Goal: Task Accomplishment & Management: Complete application form

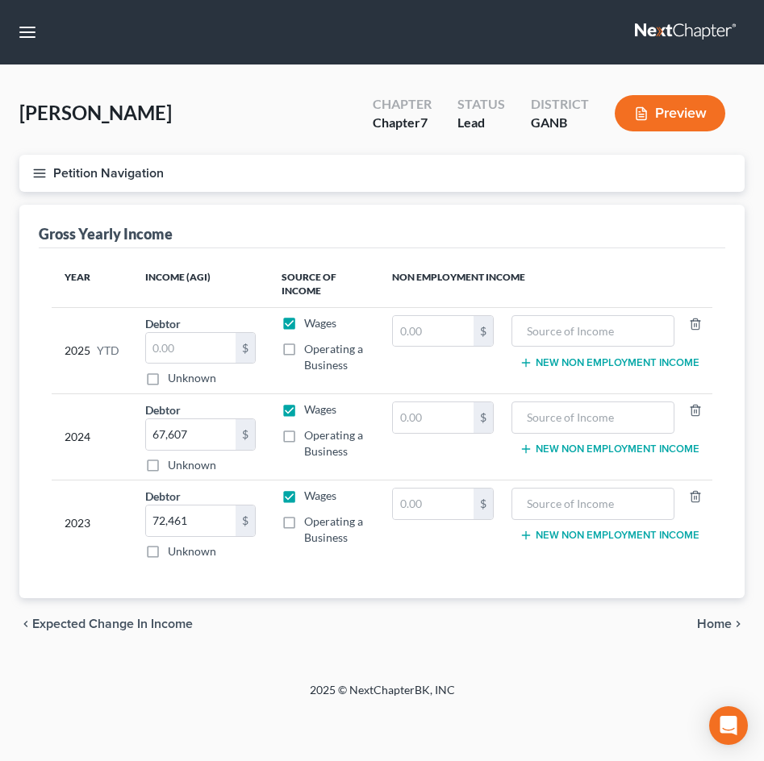
click at [46, 173] on icon "button" at bounding box center [39, 173] width 15 height 15
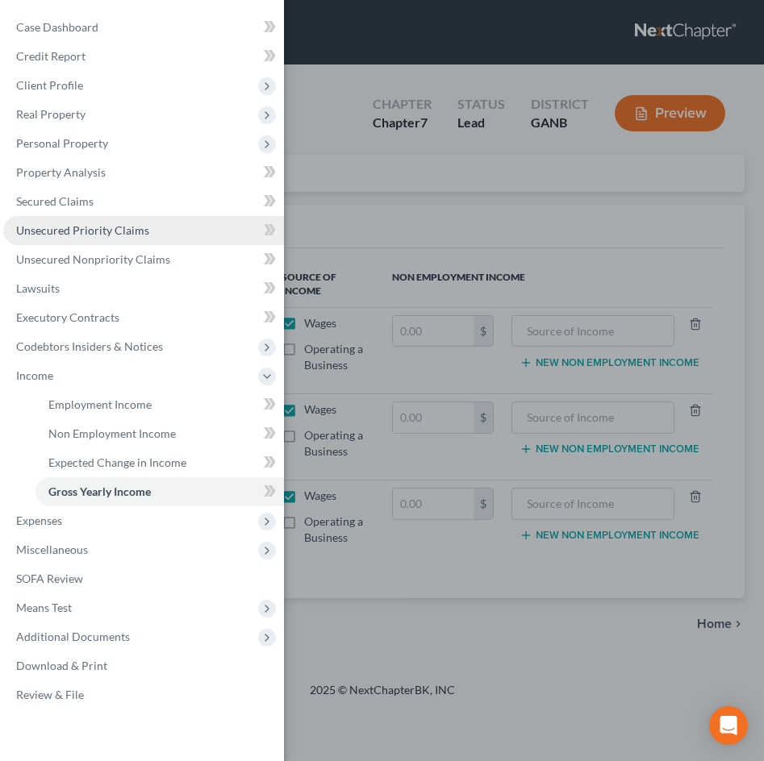
click at [36, 233] on span "Unsecured Priority Claims" at bounding box center [82, 230] width 133 height 14
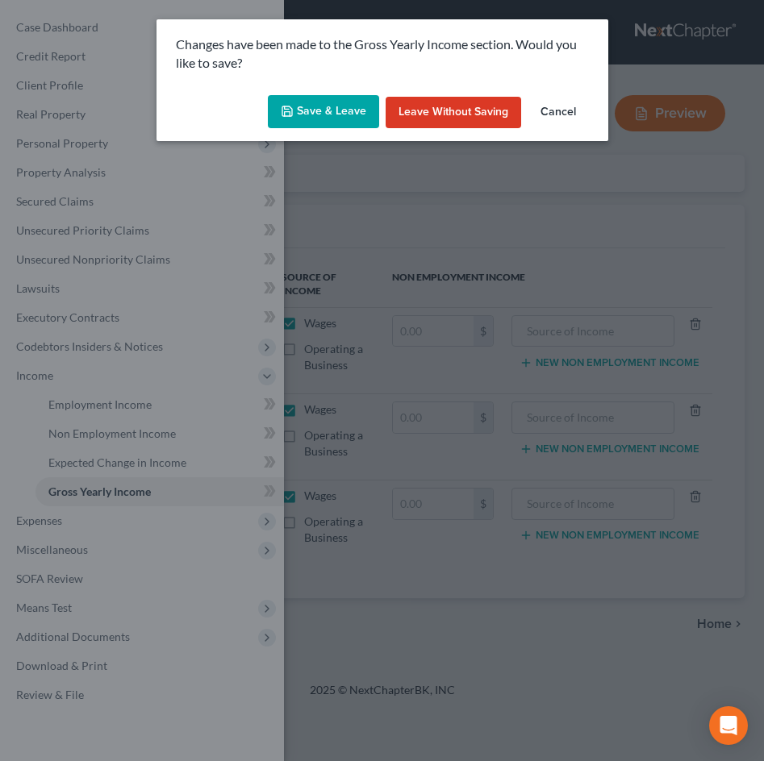
click at [336, 123] on button "Save & Leave" at bounding box center [323, 112] width 111 height 34
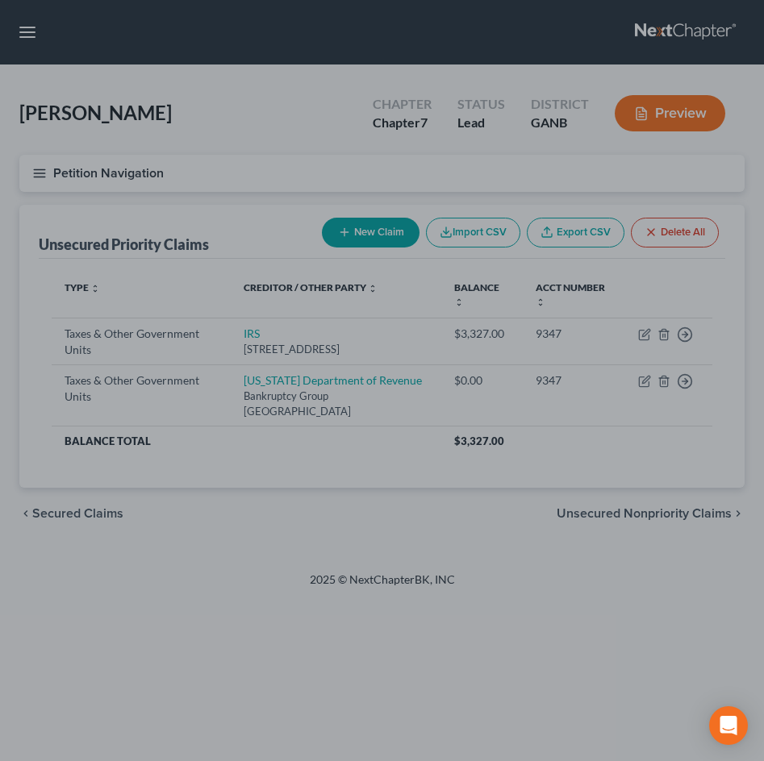
click at [303, 488] on div at bounding box center [382, 380] width 764 height 761
click at [293, 458] on div at bounding box center [382, 380] width 764 height 761
click at [231, 332] on div at bounding box center [382, 380] width 764 height 761
click at [246, 190] on div at bounding box center [382, 380] width 764 height 761
click at [124, 183] on div at bounding box center [382, 380] width 764 height 761
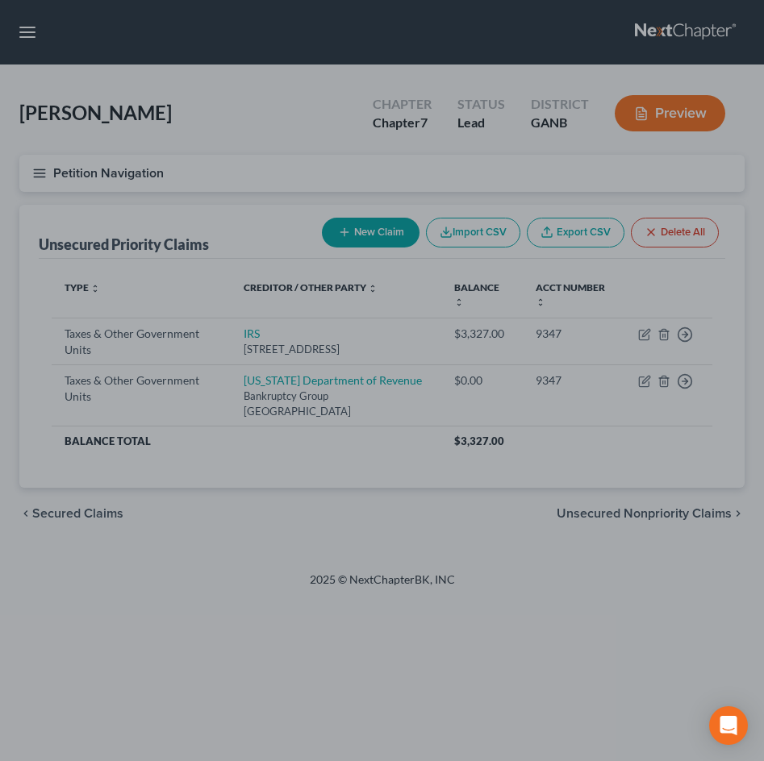
click at [352, 238] on div at bounding box center [382, 380] width 764 height 761
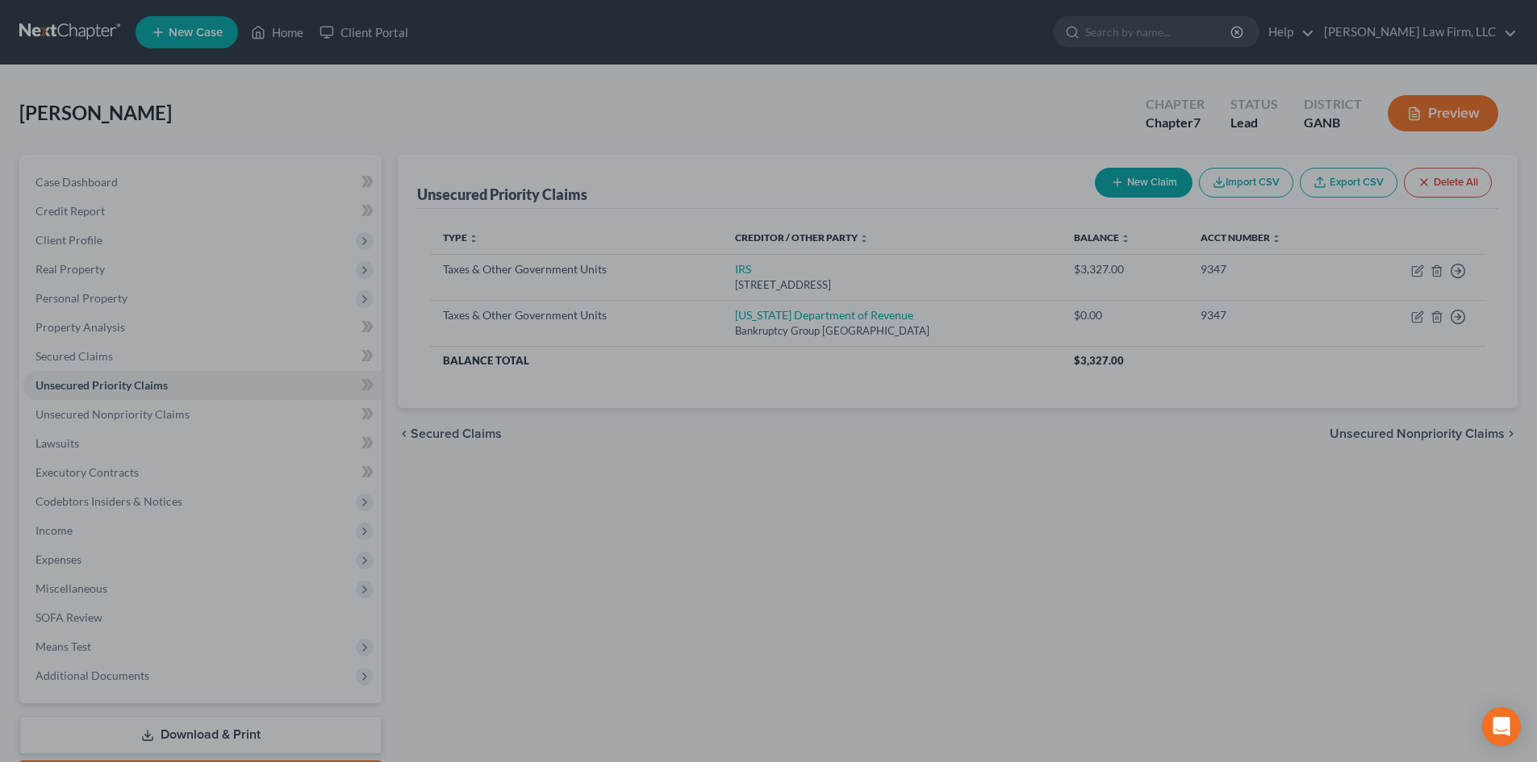
click at [763, 398] on div at bounding box center [768, 381] width 1537 height 762
click at [77, 442] on div at bounding box center [768, 381] width 1537 height 762
click at [84, 422] on div at bounding box center [768, 381] width 1537 height 762
click at [86, 420] on div at bounding box center [768, 381] width 1537 height 762
click at [293, 32] on div at bounding box center [768, 381] width 1537 height 762
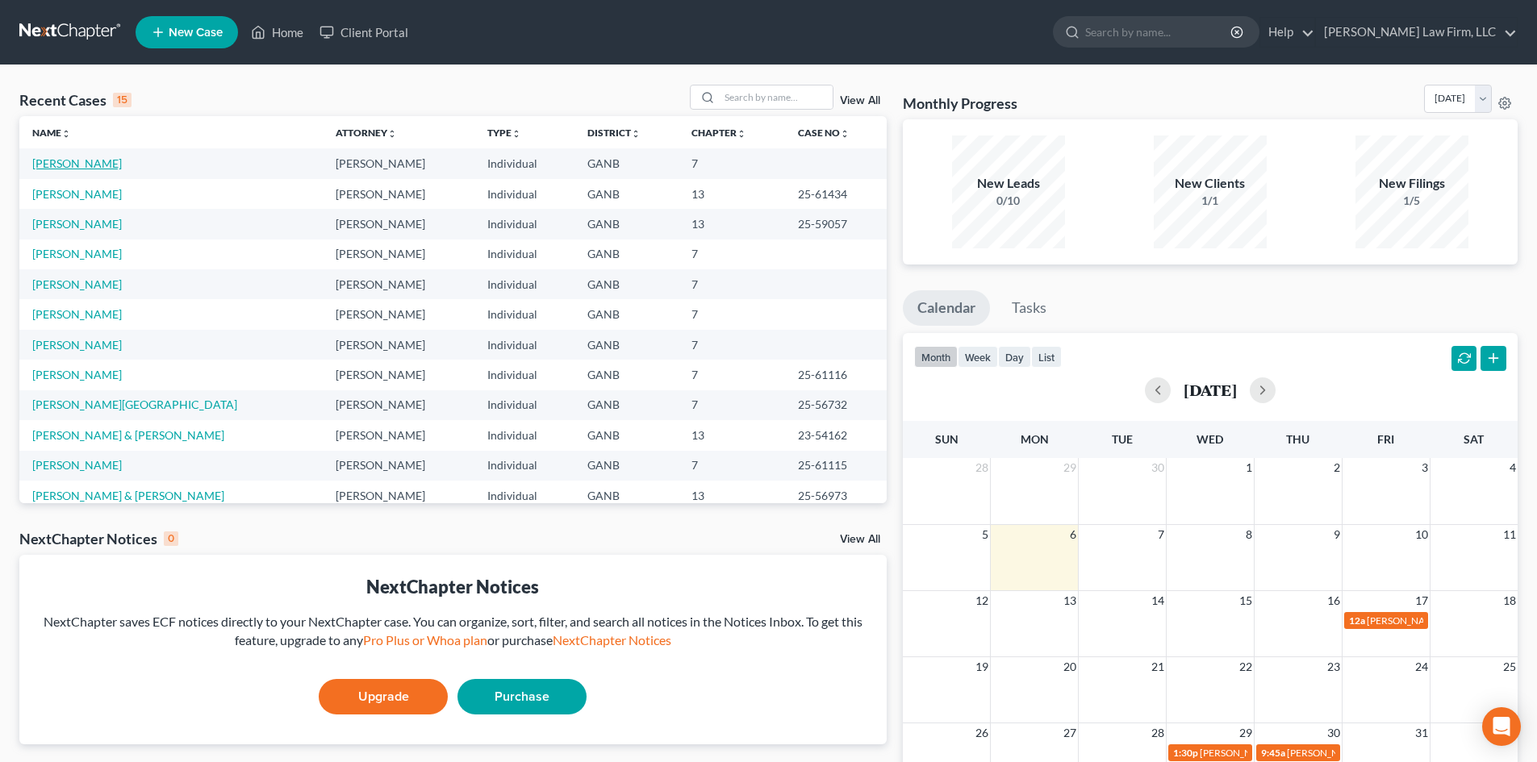
click at [81, 164] on link "[PERSON_NAME]" at bounding box center [77, 163] width 90 height 14
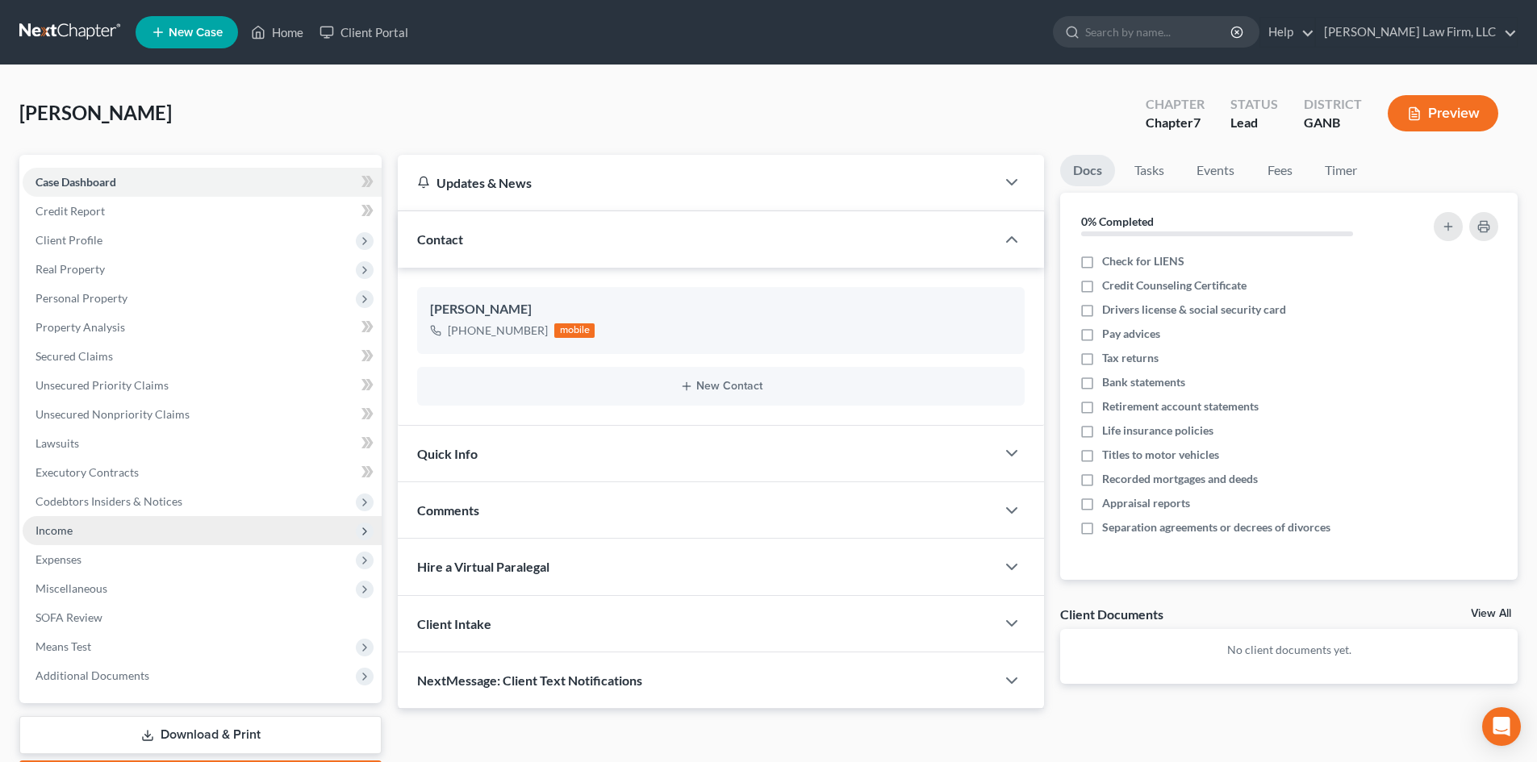
click at [40, 534] on span "Income" at bounding box center [53, 530] width 37 height 14
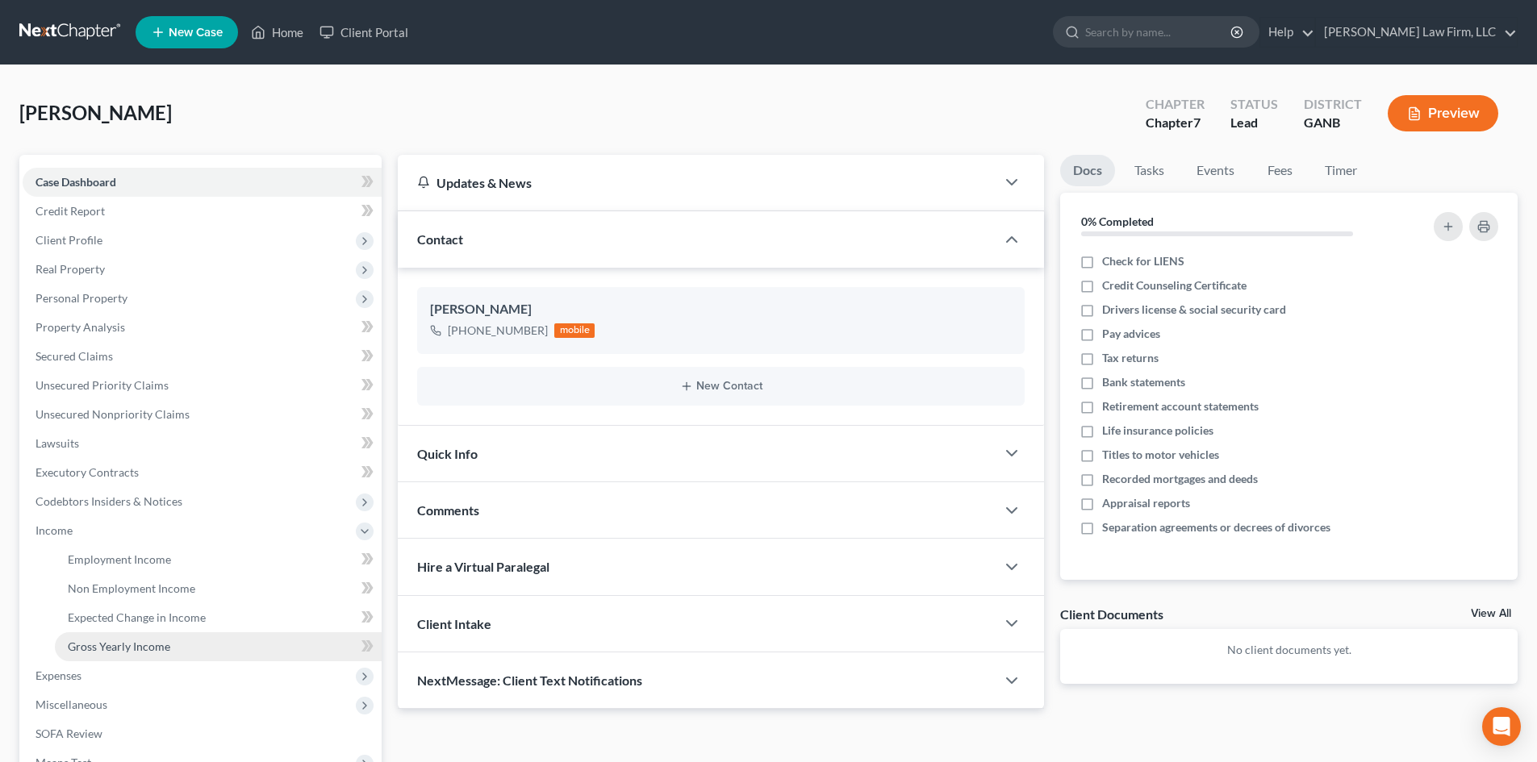
click at [115, 647] on span "Gross Yearly Income" at bounding box center [119, 647] width 102 height 14
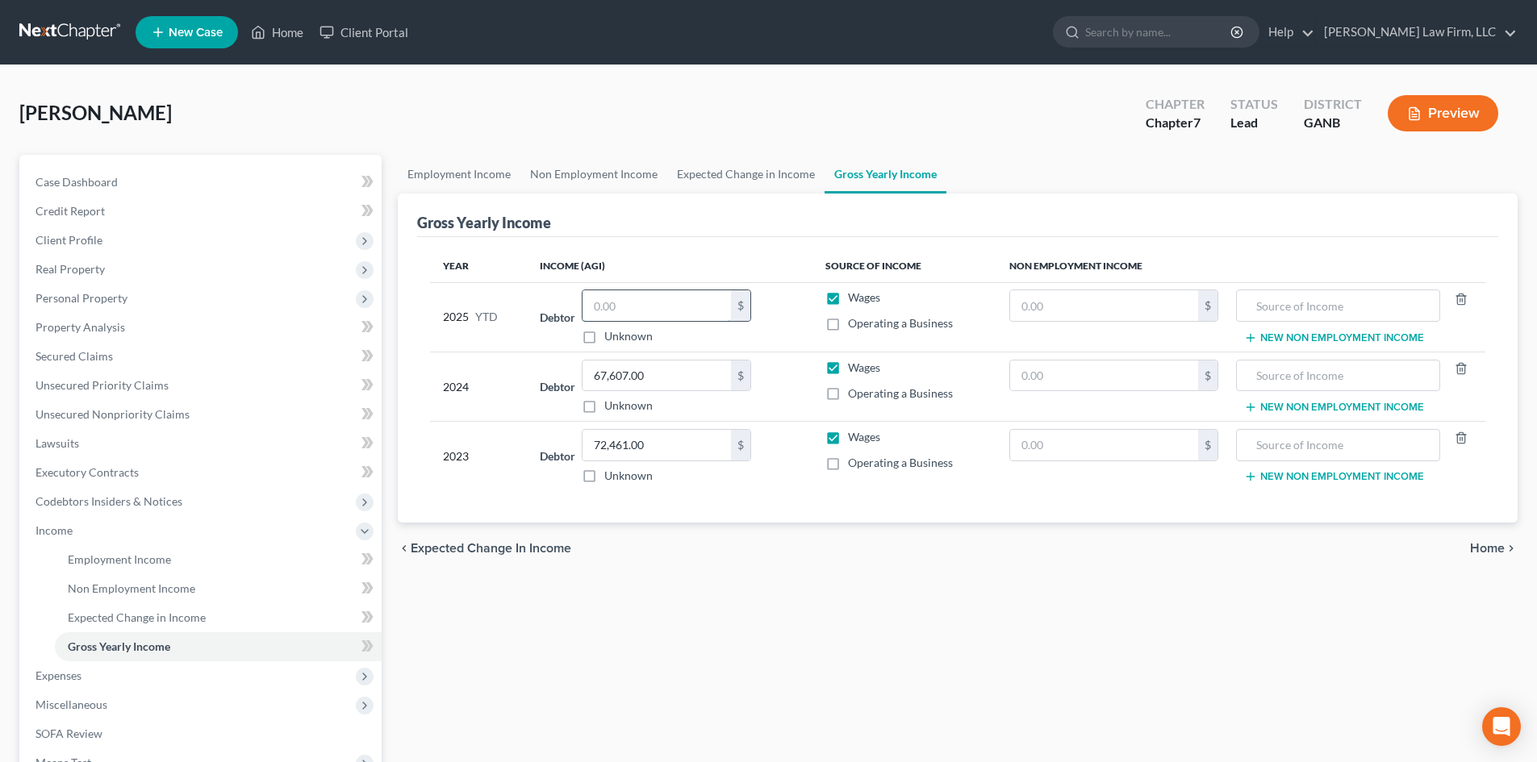
click at [644, 315] on input "text" at bounding box center [656, 305] width 148 height 31
type input "3,458"
click at [691, 502] on div "Year Income (AGI) Source of Income Non Employment Income 2025 YTD Debtor 3,458.…" at bounding box center [957, 380] width 1081 height 286
click at [62, 370] on ul "Case Dashboard Payments Invoices Payments Payments Credit Report Client Profile" at bounding box center [202, 487] width 359 height 639
click at [64, 364] on link "Secured Claims" at bounding box center [202, 356] width 359 height 29
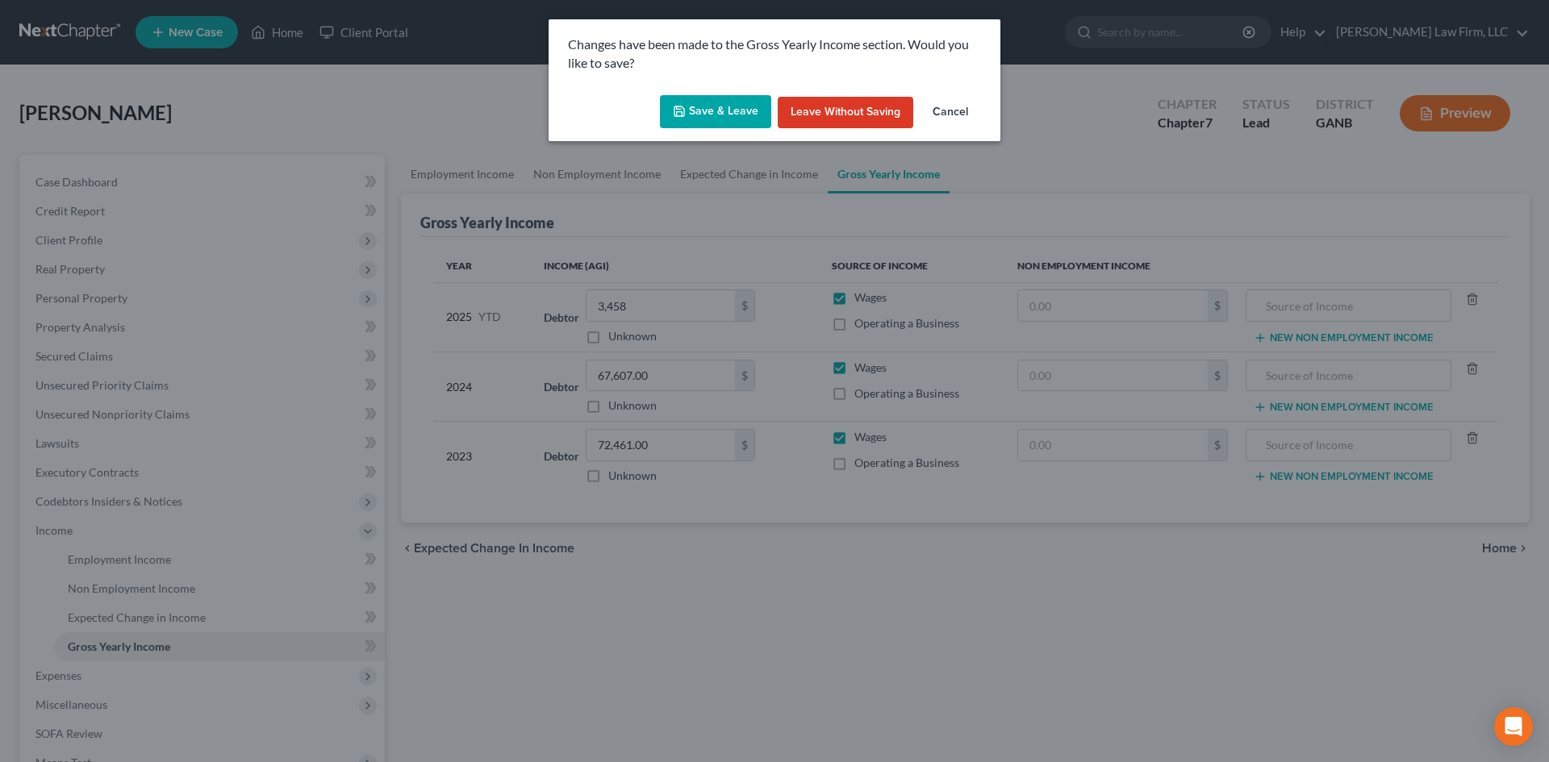
click at [706, 120] on button "Save & Leave" at bounding box center [715, 112] width 111 height 34
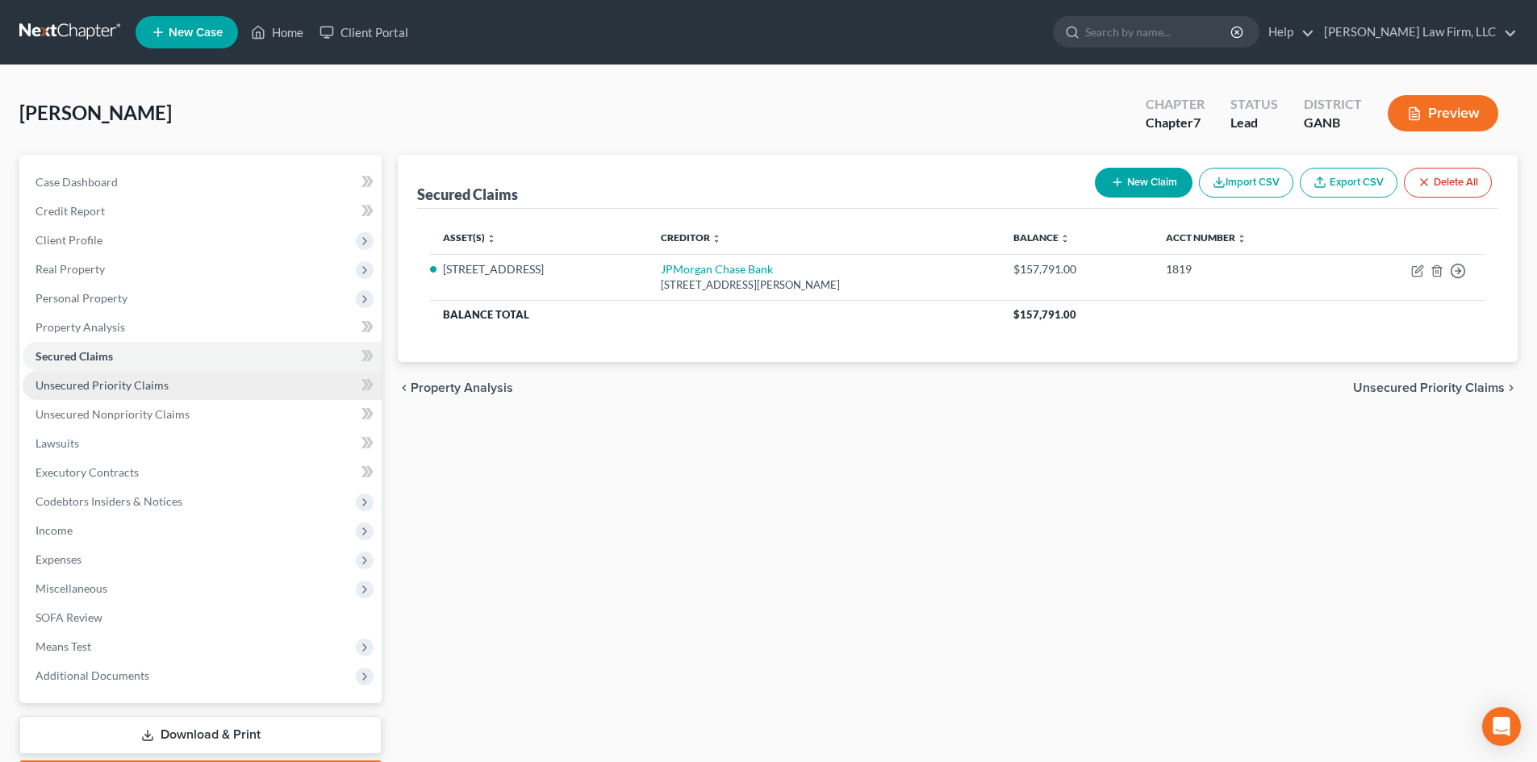
click at [79, 377] on link "Unsecured Priority Claims" at bounding box center [202, 385] width 359 height 29
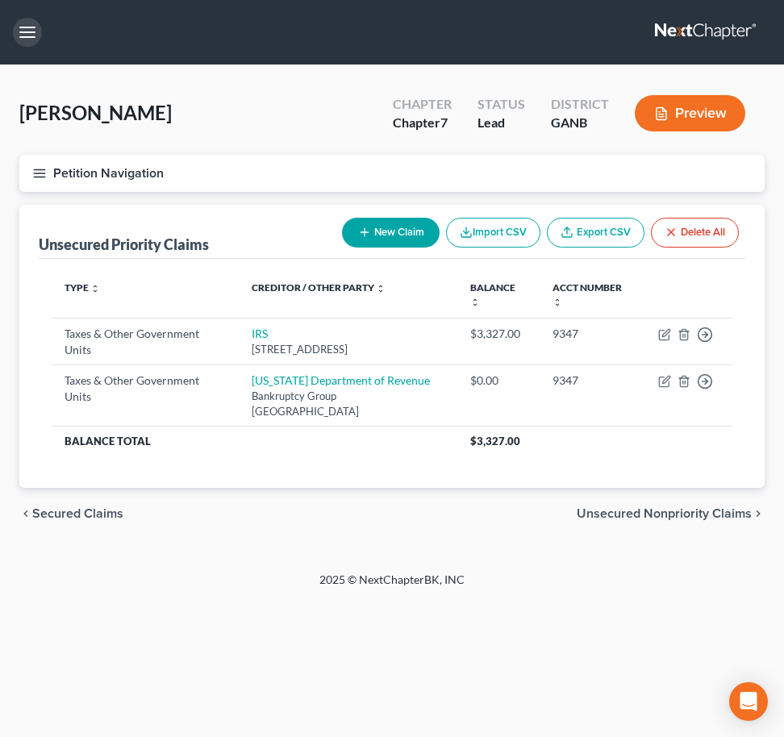
click at [37, 32] on button "button" at bounding box center [27, 32] width 29 height 29
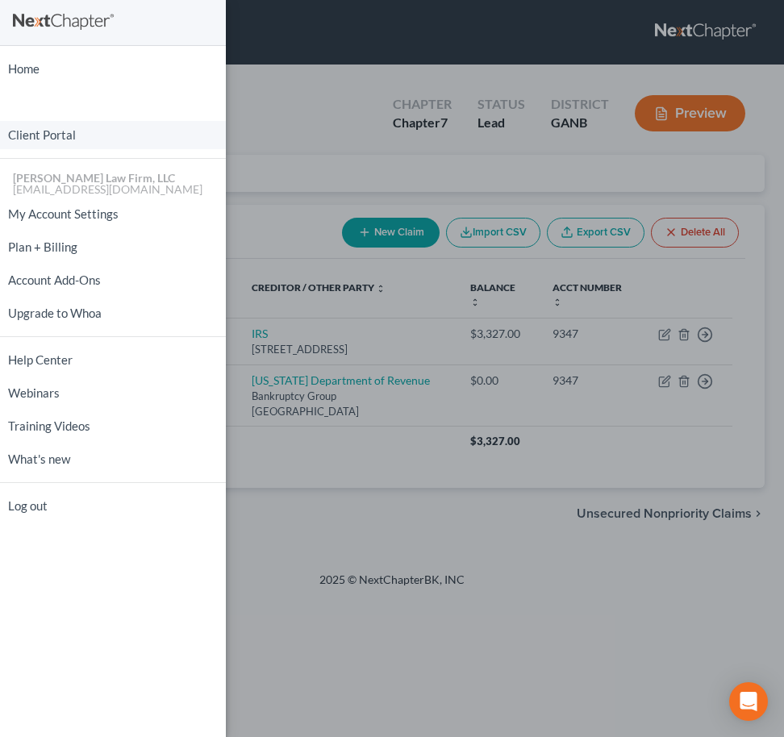
click at [48, 133] on link "Client Portal" at bounding box center [113, 135] width 226 height 28
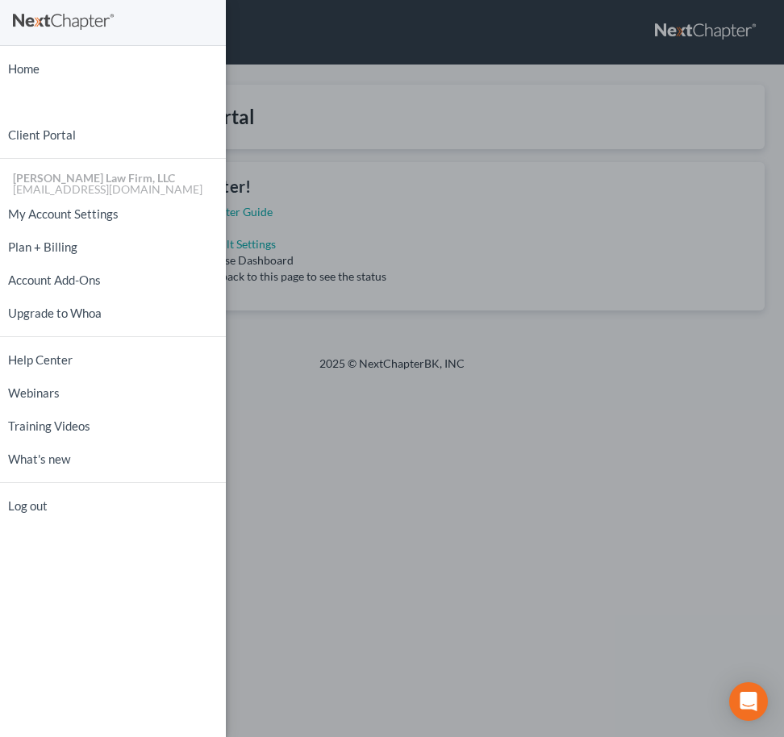
click at [423, 528] on div "Home New Case Client Portal [PERSON_NAME] Law Firm, LLC [EMAIL_ADDRESS][DOMAIN_…" at bounding box center [392, 368] width 784 height 737
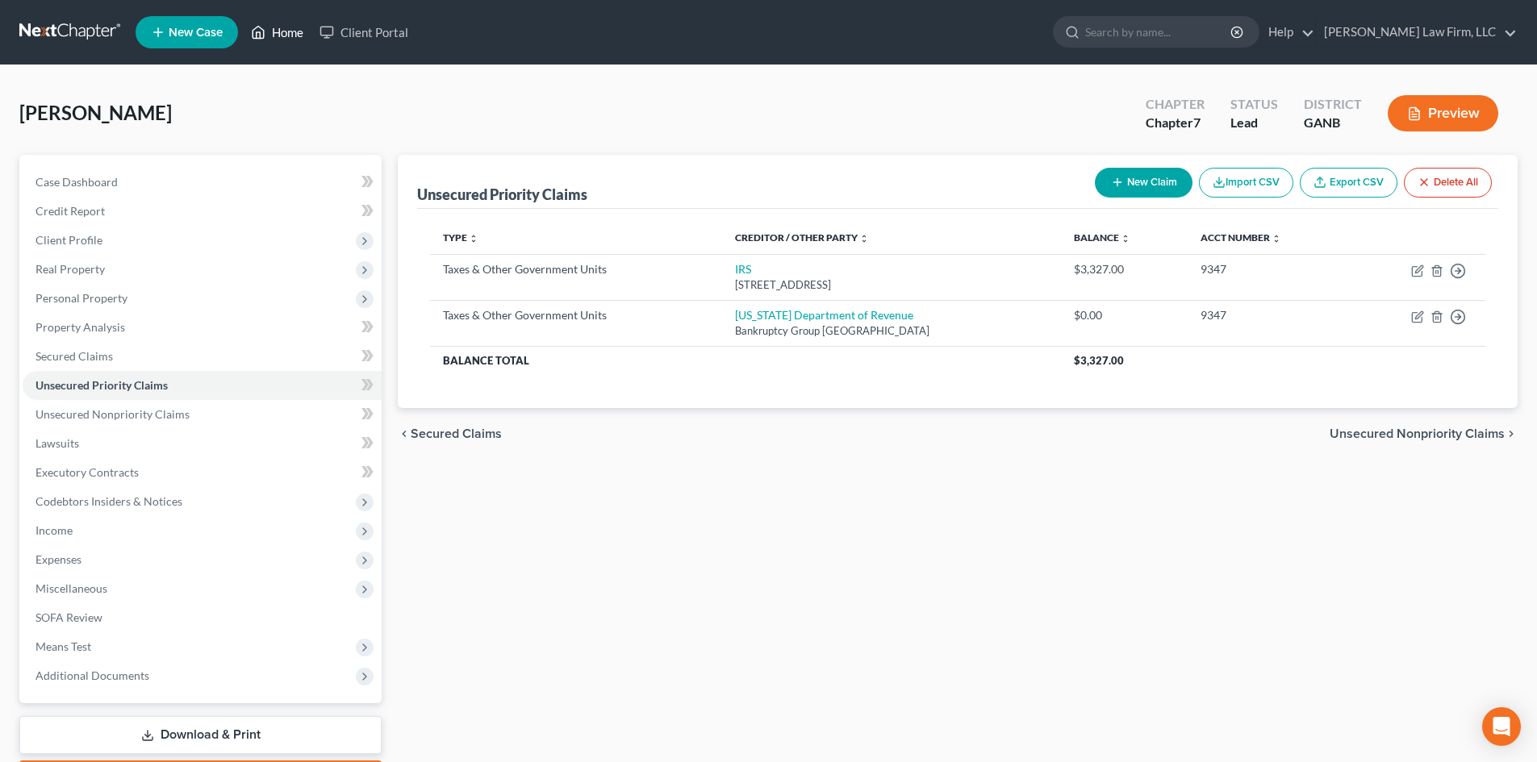
click at [288, 32] on link "Home" at bounding box center [277, 32] width 69 height 29
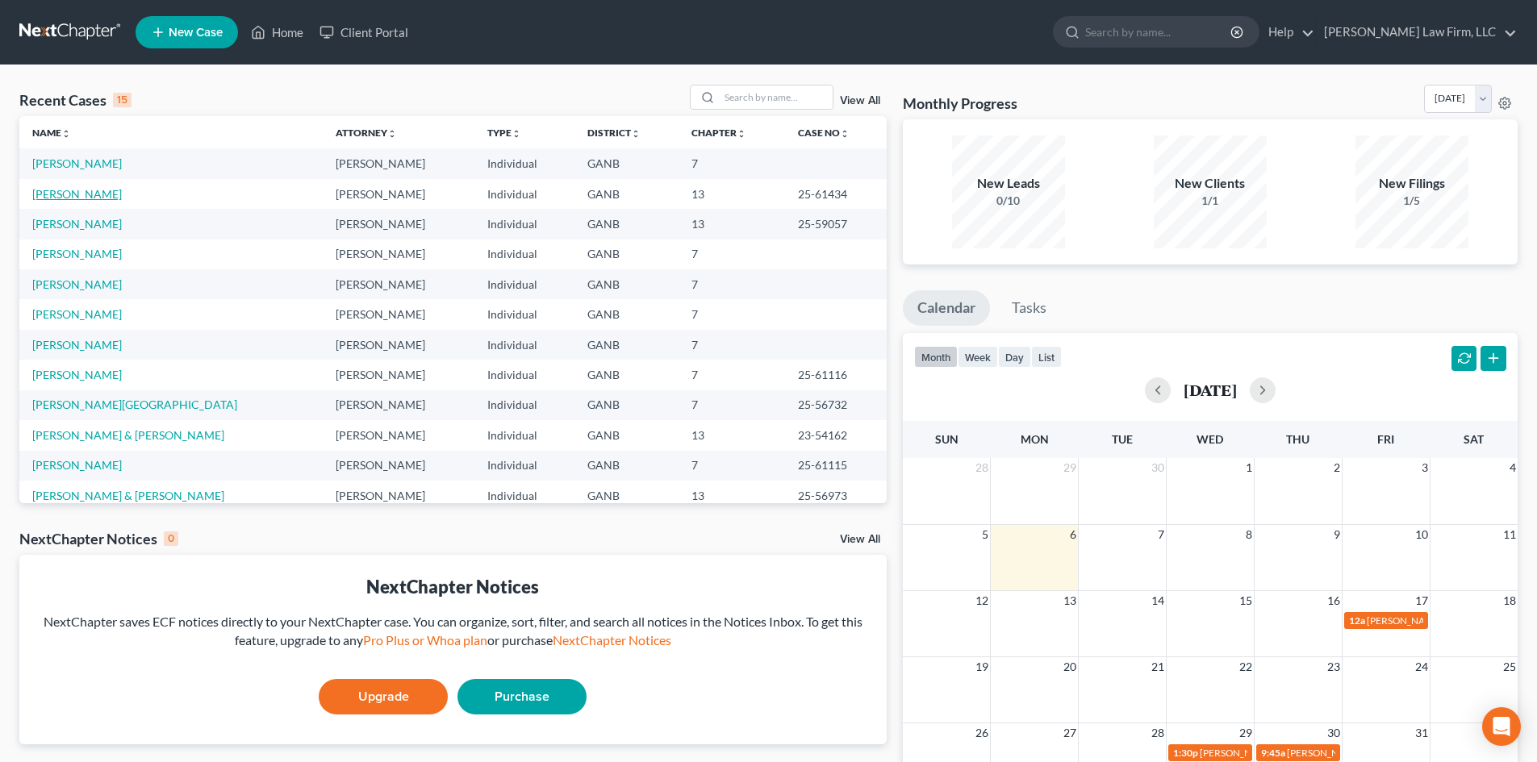
click at [86, 198] on link "[PERSON_NAME]" at bounding box center [77, 194] width 90 height 14
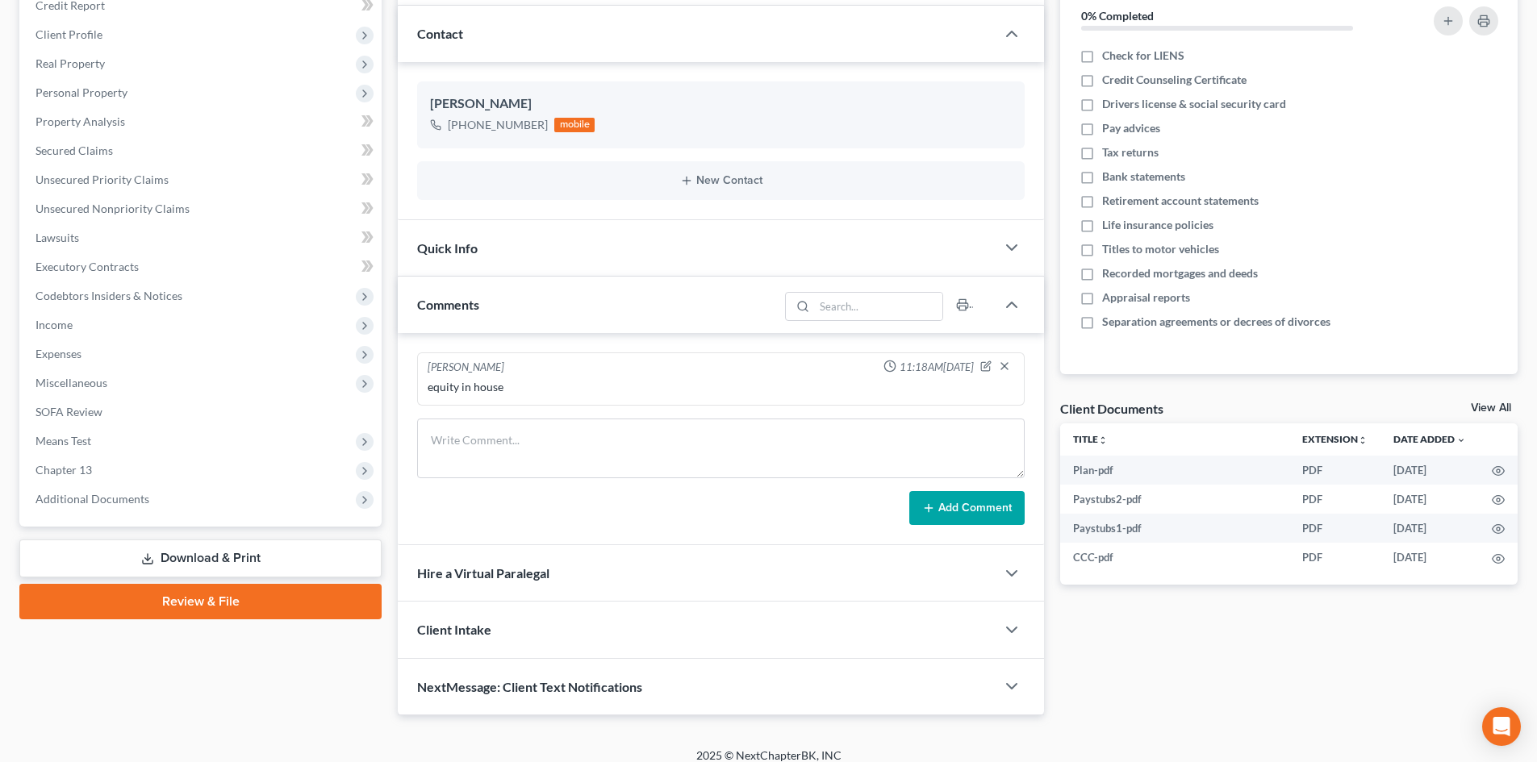
scroll to position [220, 0]
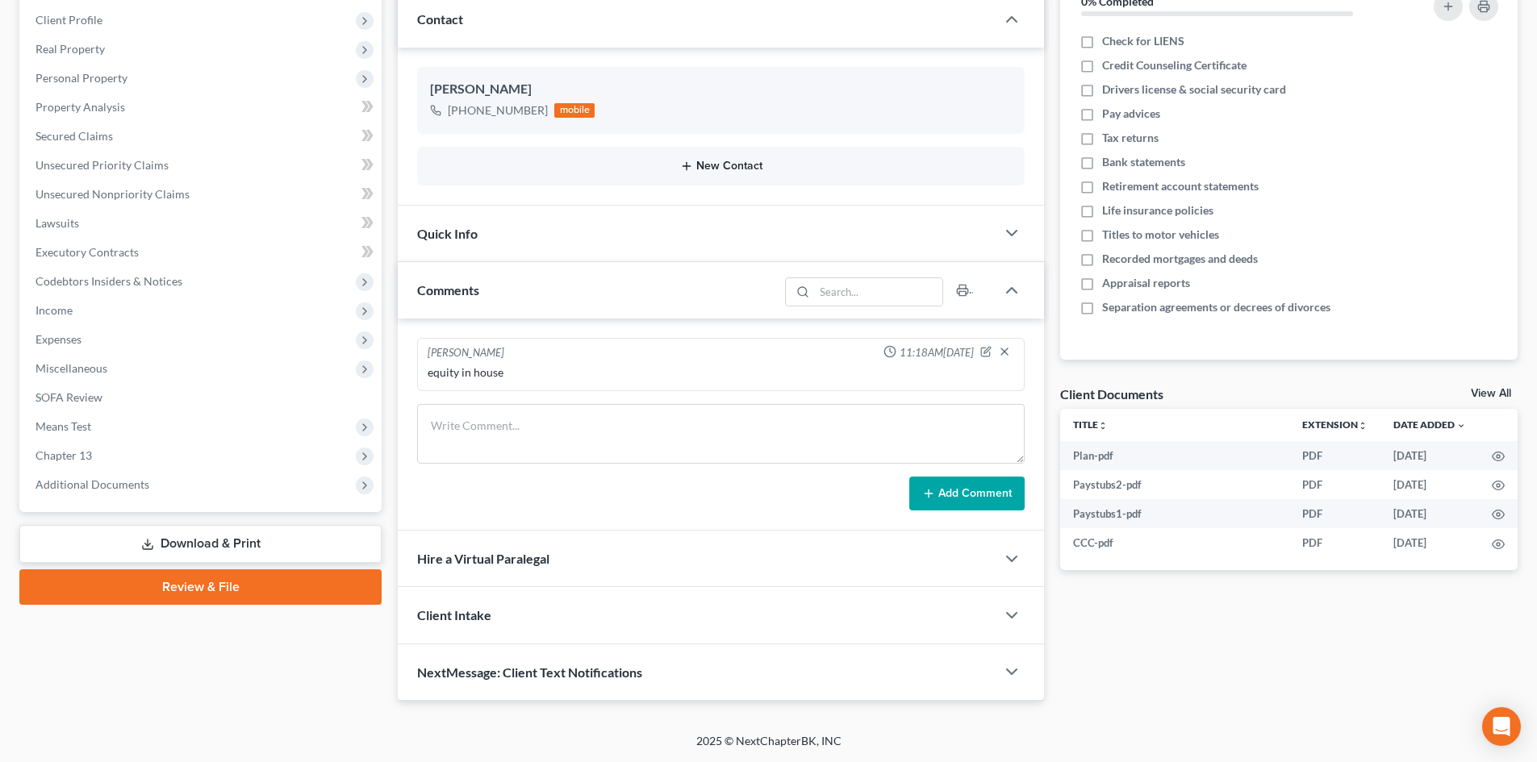
click at [743, 165] on button "New Contact" at bounding box center [721, 166] width 582 height 13
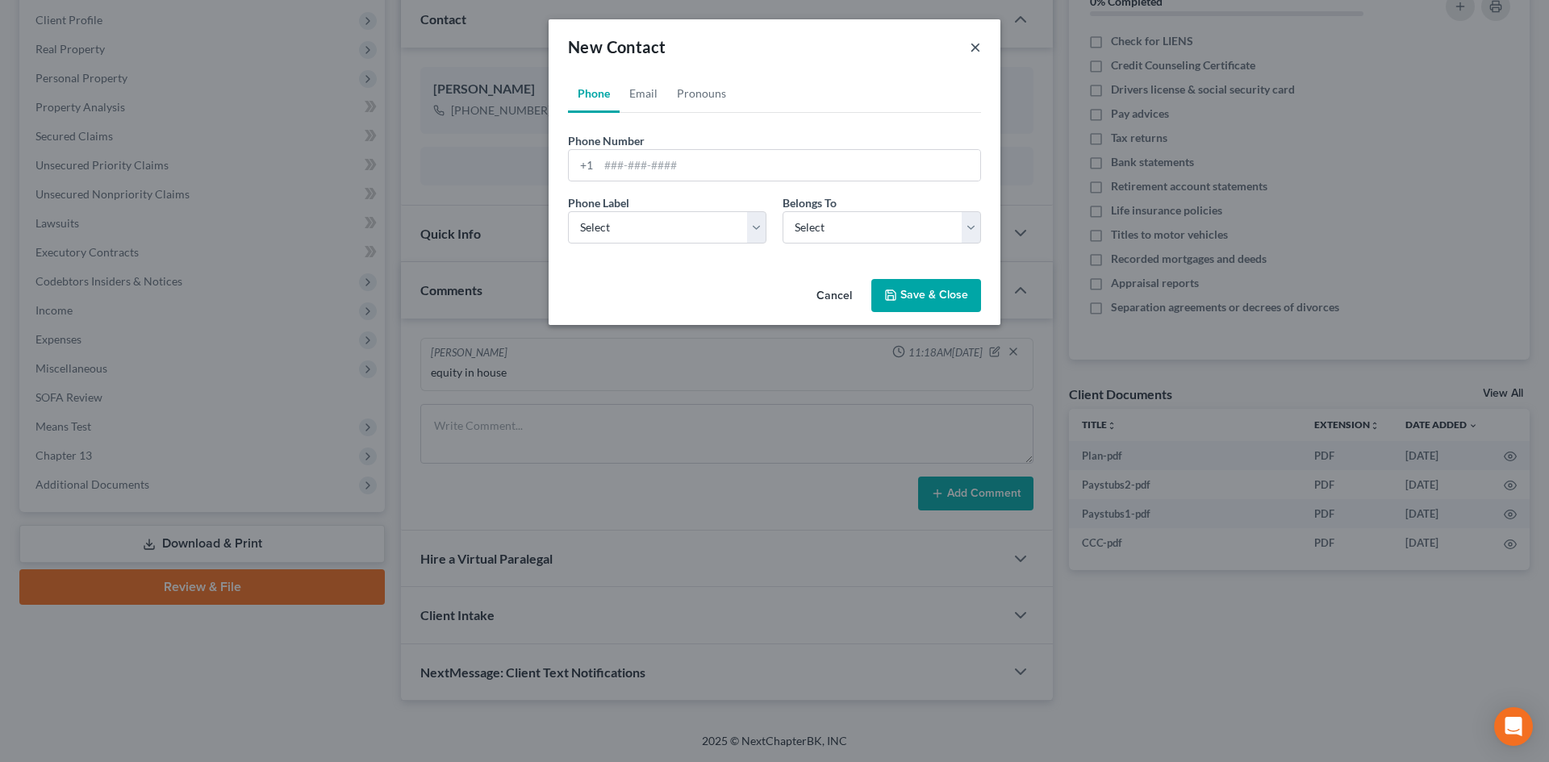
click at [976, 53] on button "×" at bounding box center [975, 46] width 11 height 19
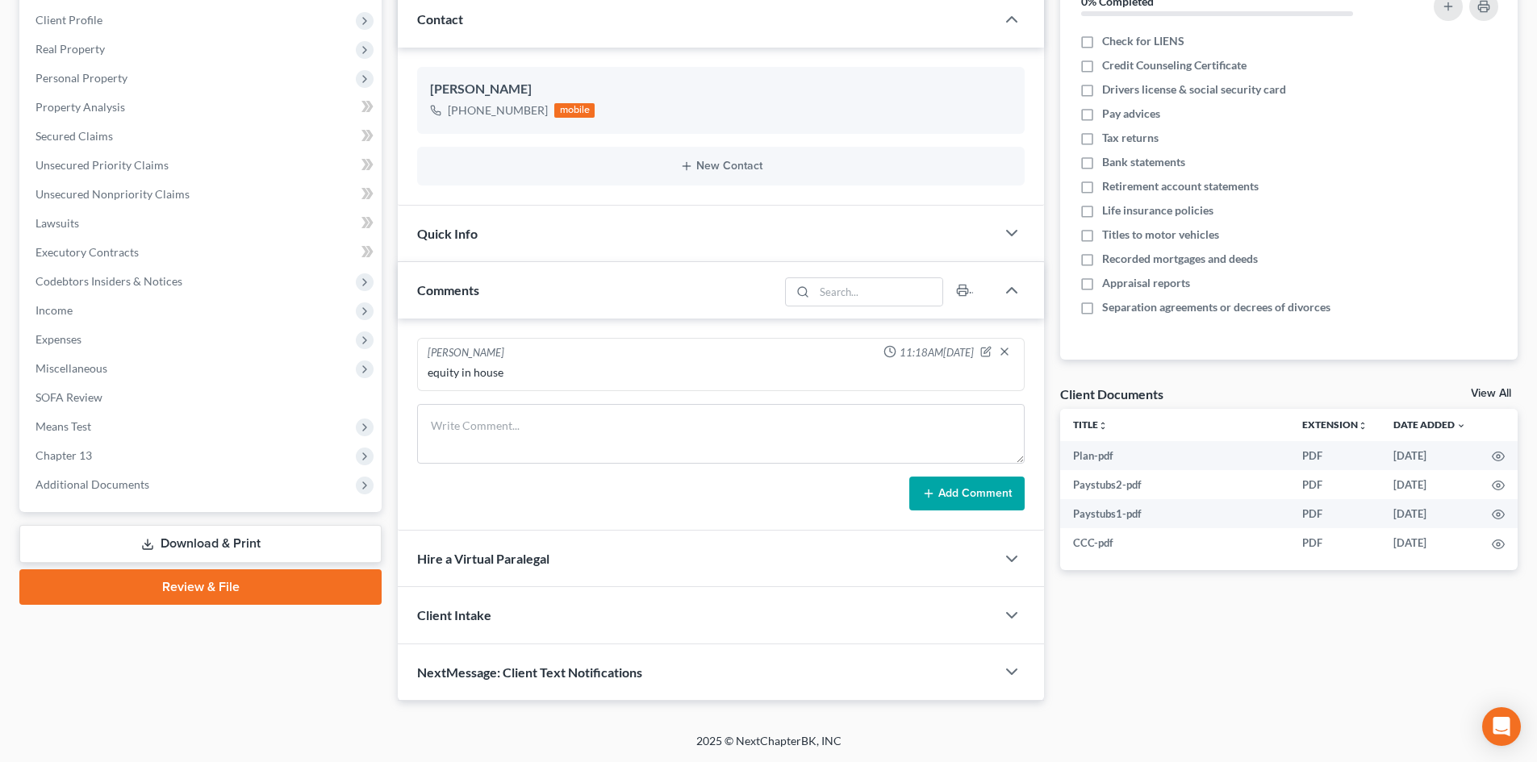
scroll to position [0, 0]
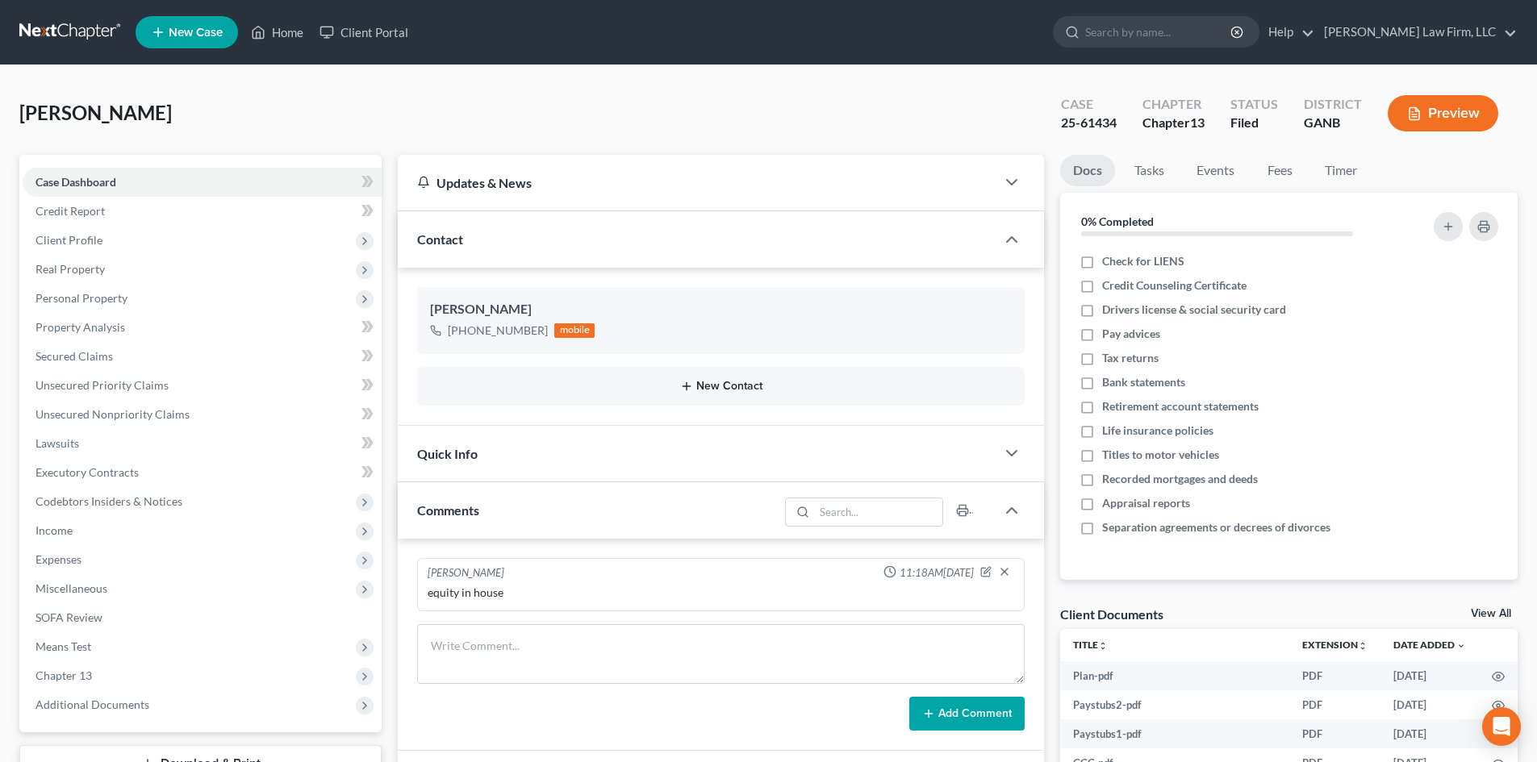
click at [703, 386] on button "New Contact" at bounding box center [721, 386] width 582 height 13
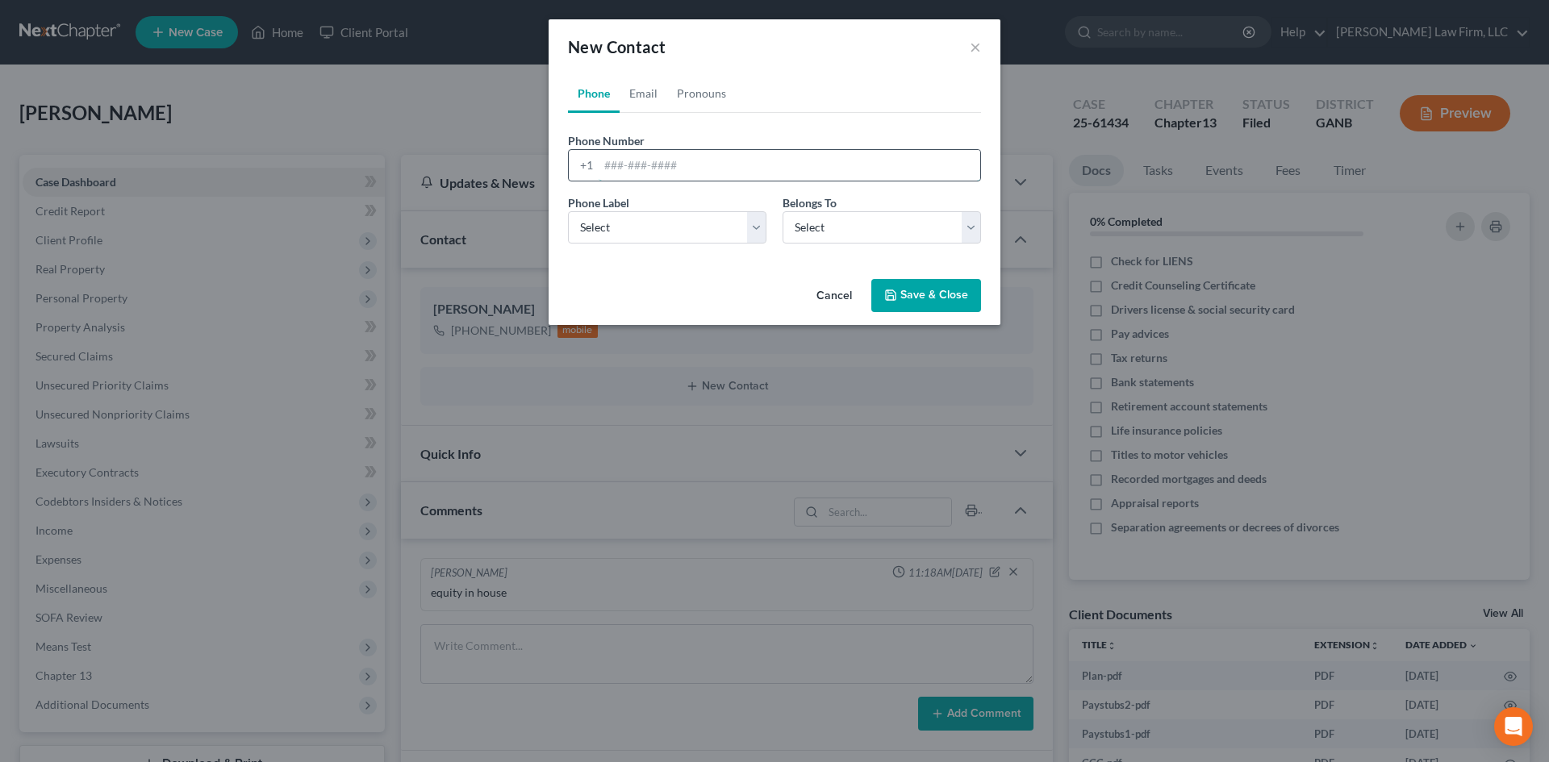
click at [653, 152] on input "tel" at bounding box center [789, 165] width 382 height 31
type input "[PHONE_NUMBER]"
click at [629, 223] on select "Select Mobile Home Work Other" at bounding box center [667, 227] width 198 height 32
select select "2"
click at [568, 211] on select "Select Mobile Home Work Other" at bounding box center [667, 227] width 198 height 32
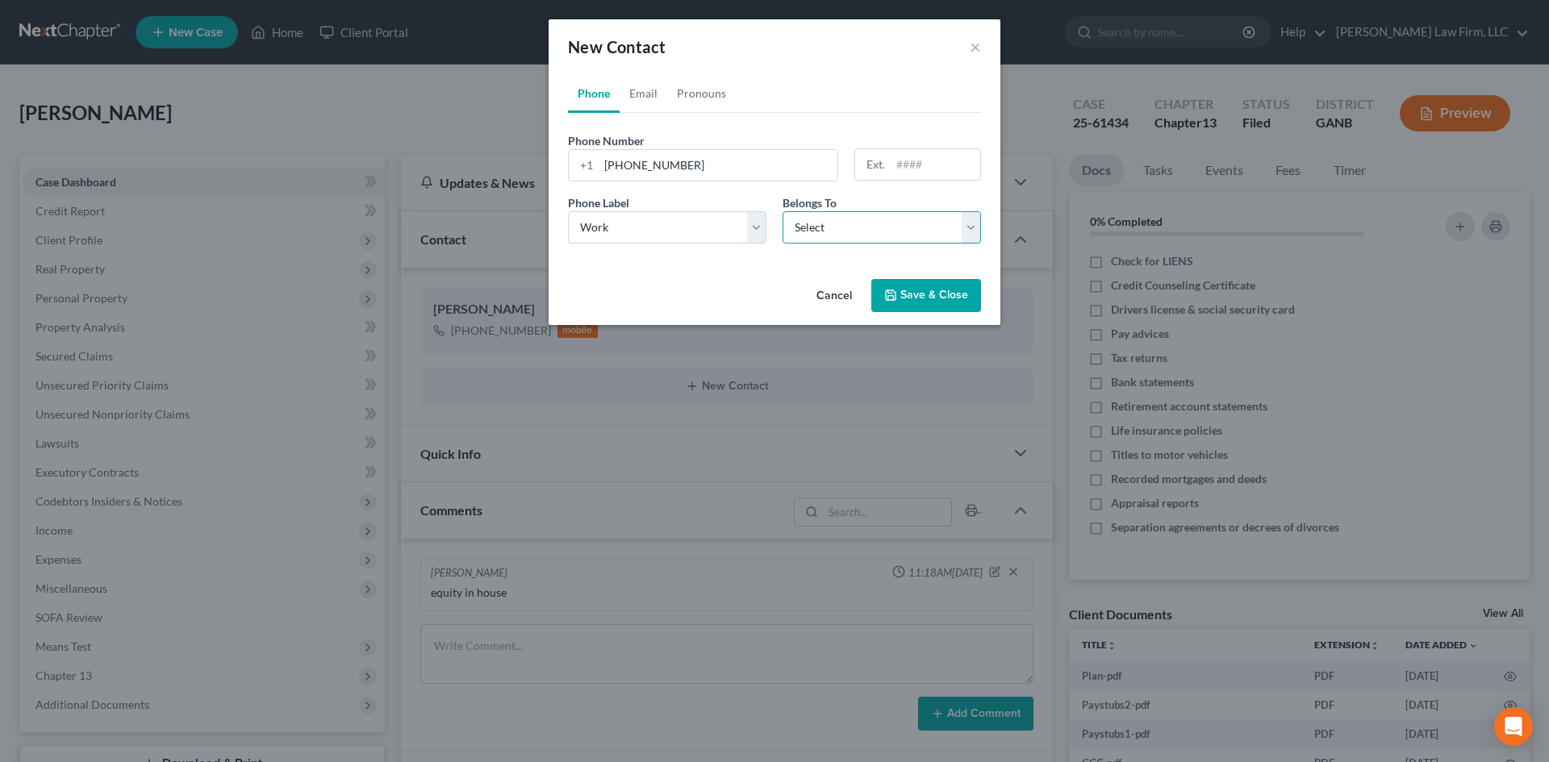
click at [806, 236] on select "Select Client Other" at bounding box center [881, 227] width 198 height 32
select select "1"
click at [782, 211] on select "Select Client Other" at bounding box center [881, 227] width 198 height 32
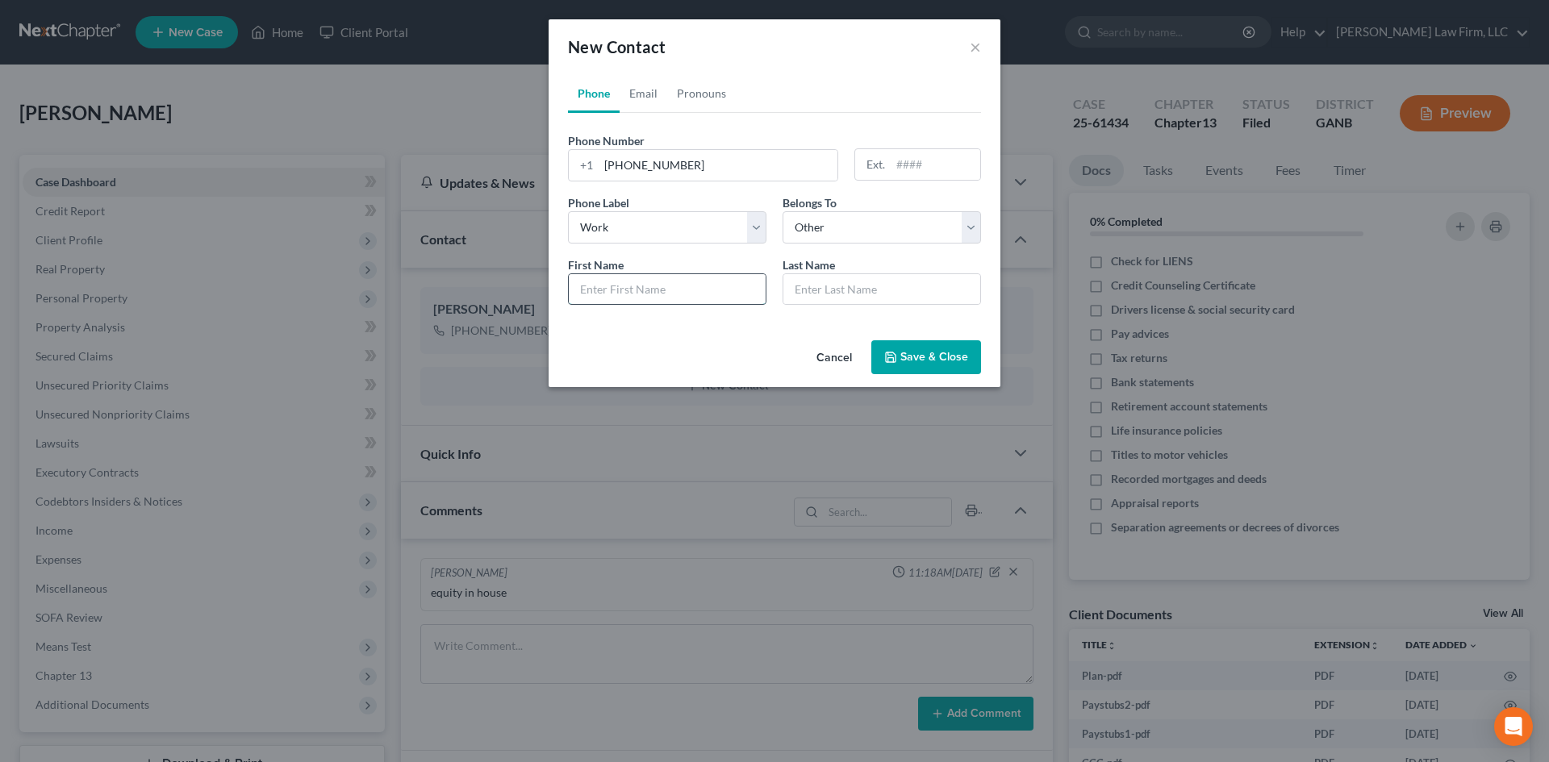
click at [678, 282] on input "text" at bounding box center [667, 289] width 197 height 31
type input "TT [PERSON_NAME]"
type input "[PERSON_NAME]"
click at [903, 358] on button "Save & Close" at bounding box center [926, 357] width 110 height 34
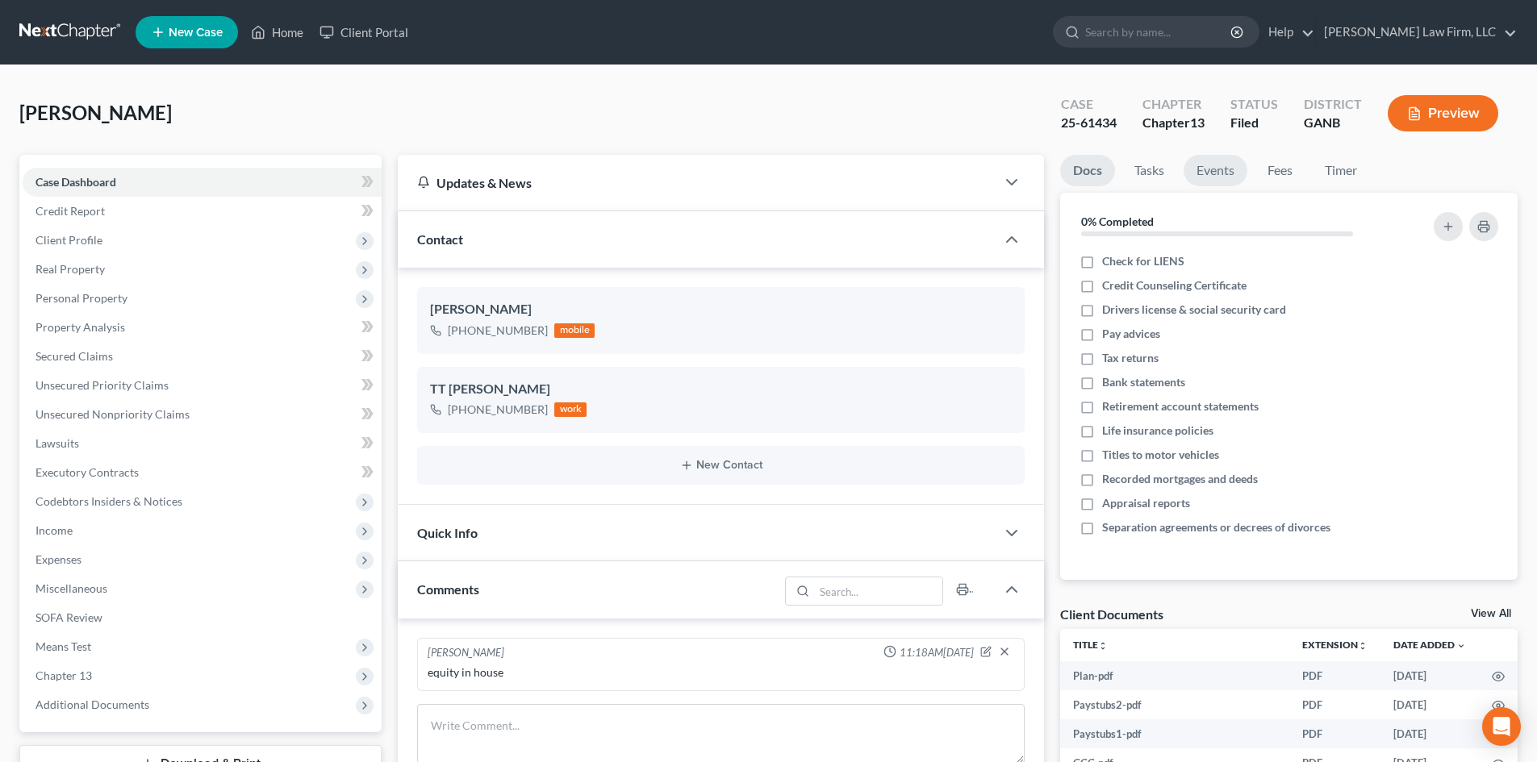
click at [1214, 166] on link "Events" at bounding box center [1215, 170] width 64 height 31
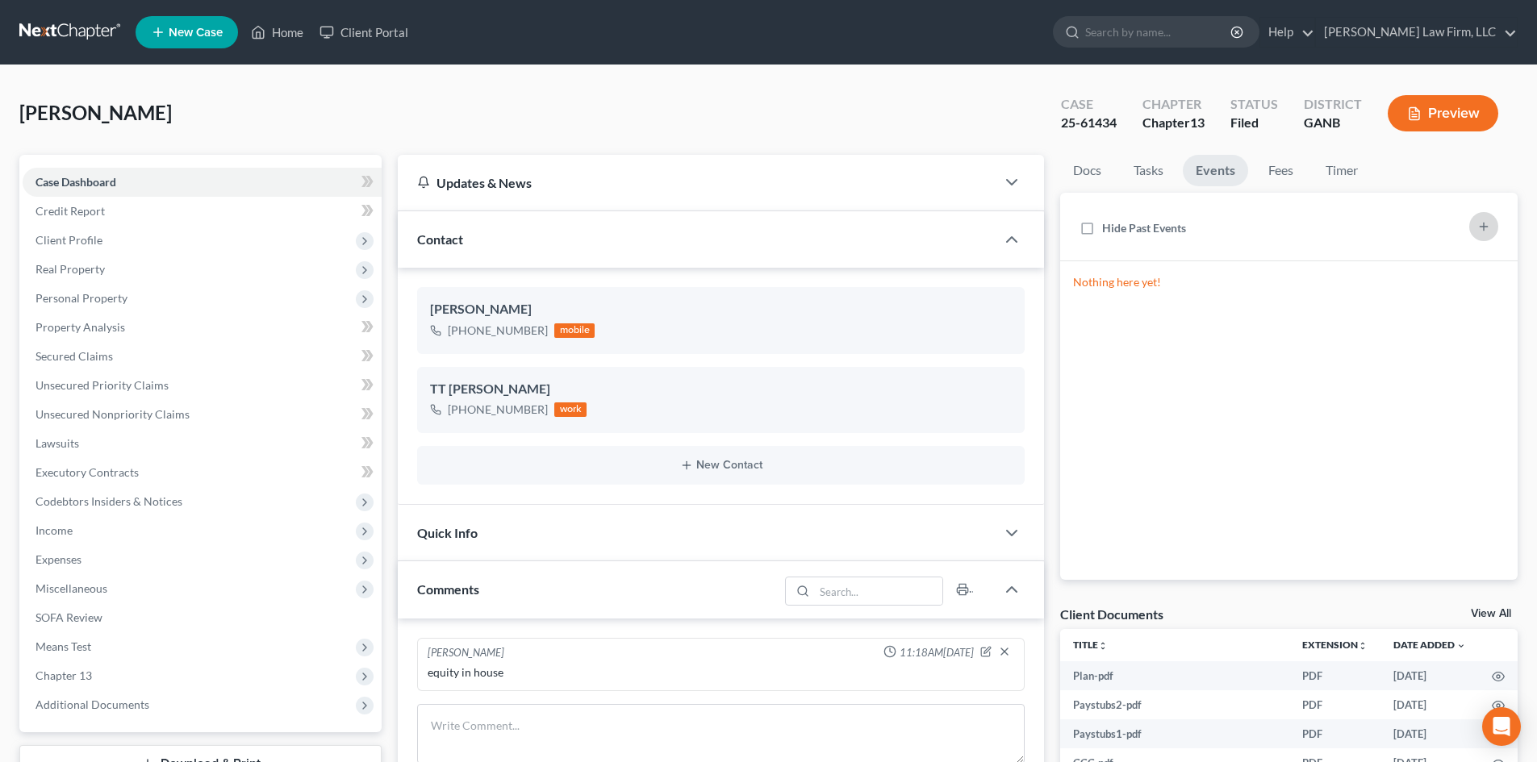
click at [1490, 224] on button "button" at bounding box center [1483, 226] width 29 height 29
select select "Days"
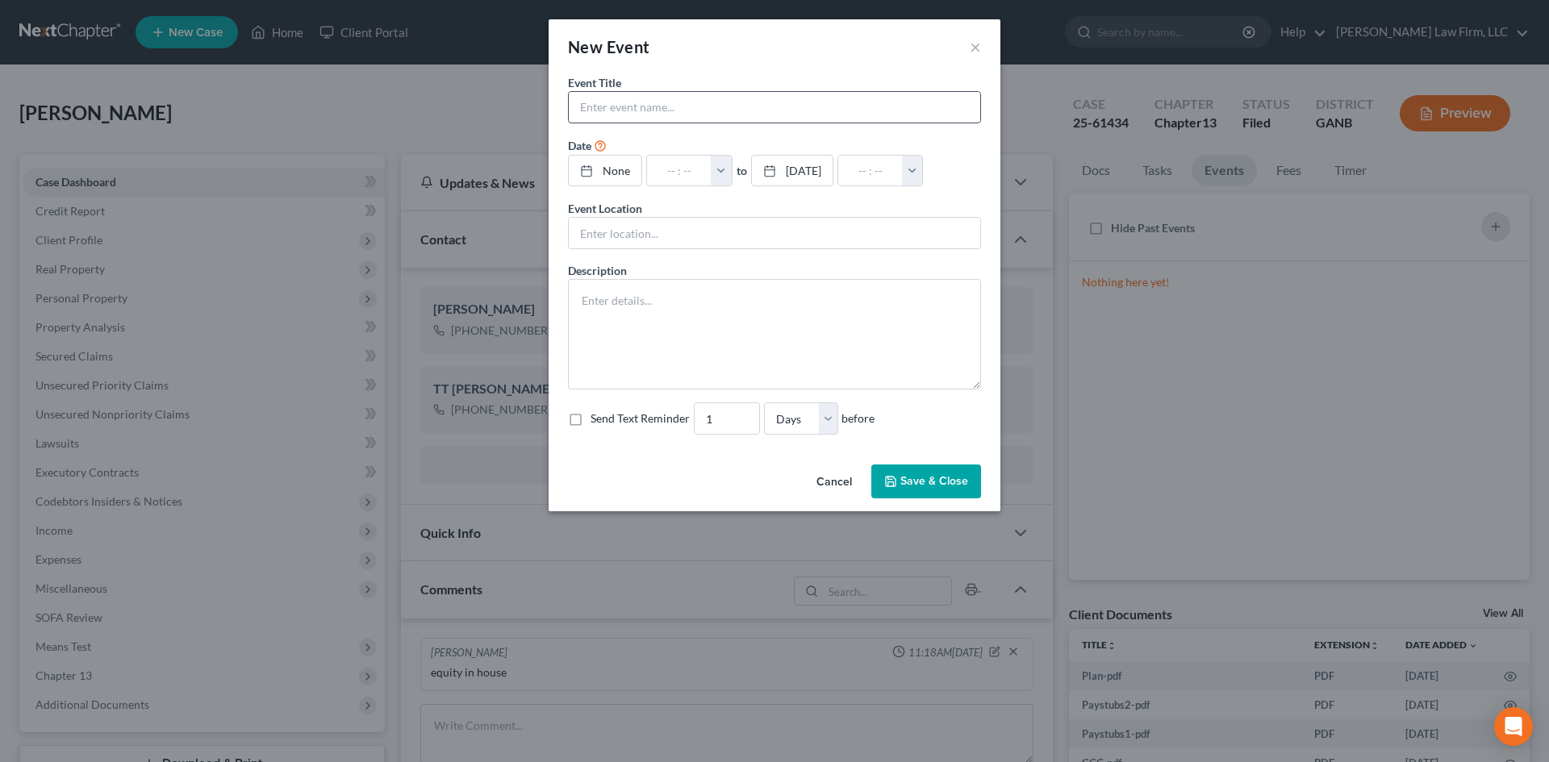
click at [636, 107] on input "text" at bounding box center [774, 107] width 411 height 31
type input "[PERSON_NAME] 341"
click at [617, 168] on link "None" at bounding box center [605, 171] width 73 height 31
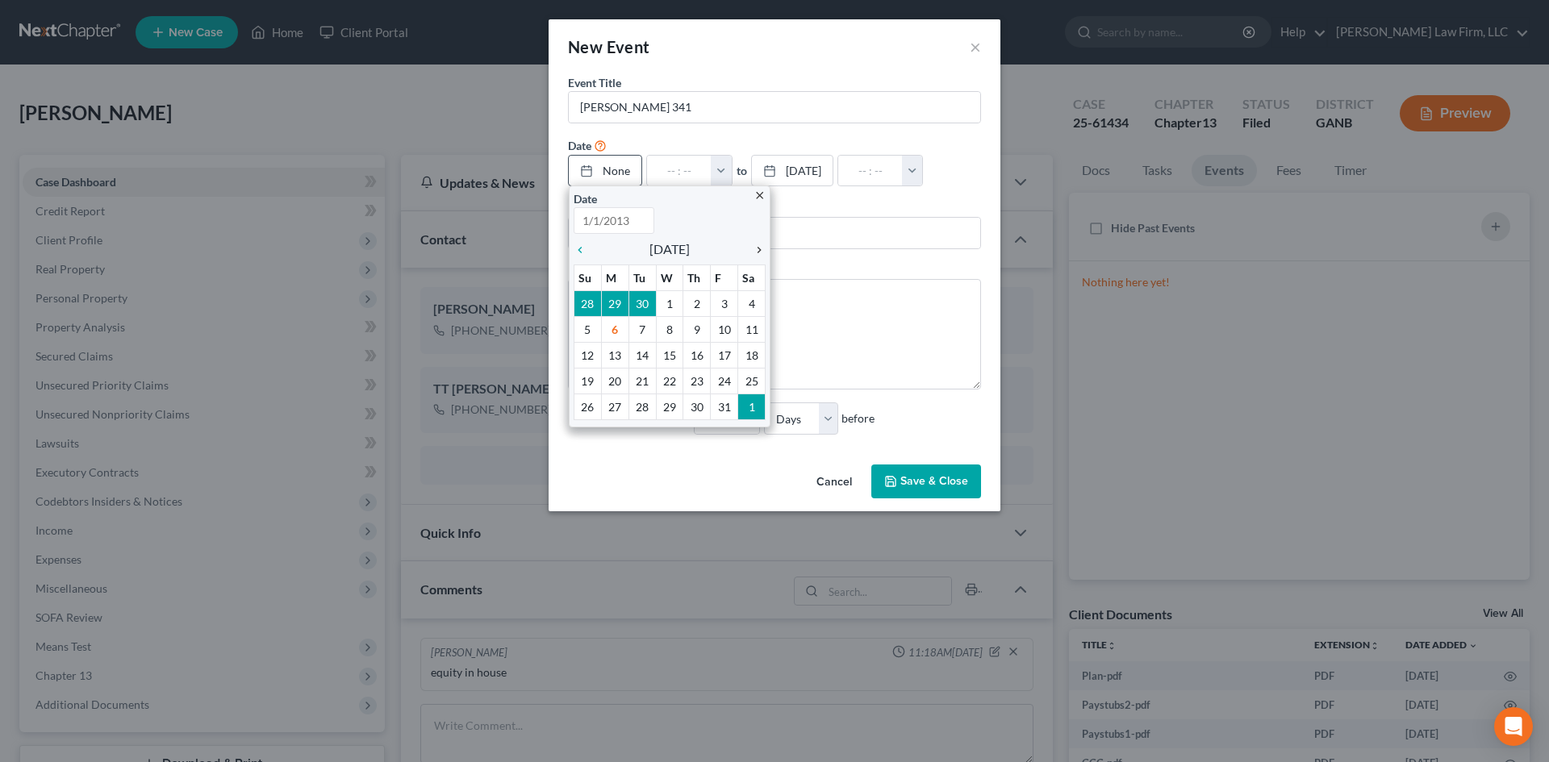
click at [755, 250] on icon "chevron_right" at bounding box center [754, 250] width 21 height 13
type input "[DATE]"
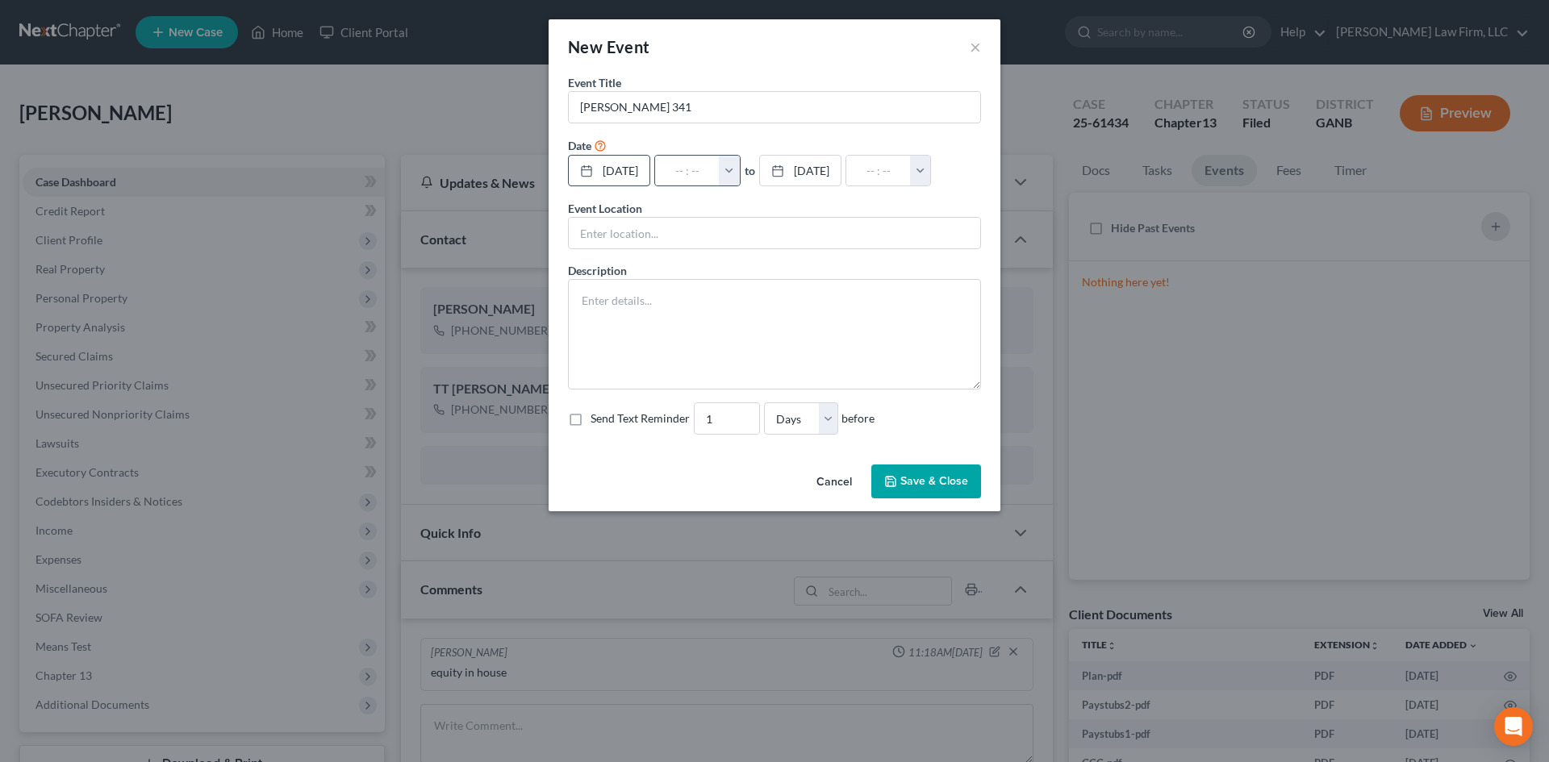
click at [740, 177] on button "button" at bounding box center [729, 171] width 21 height 31
click at [786, 320] on link "10:00am" at bounding box center [764, 318] width 90 height 27
type input "10:00am"
type input "11:00am"
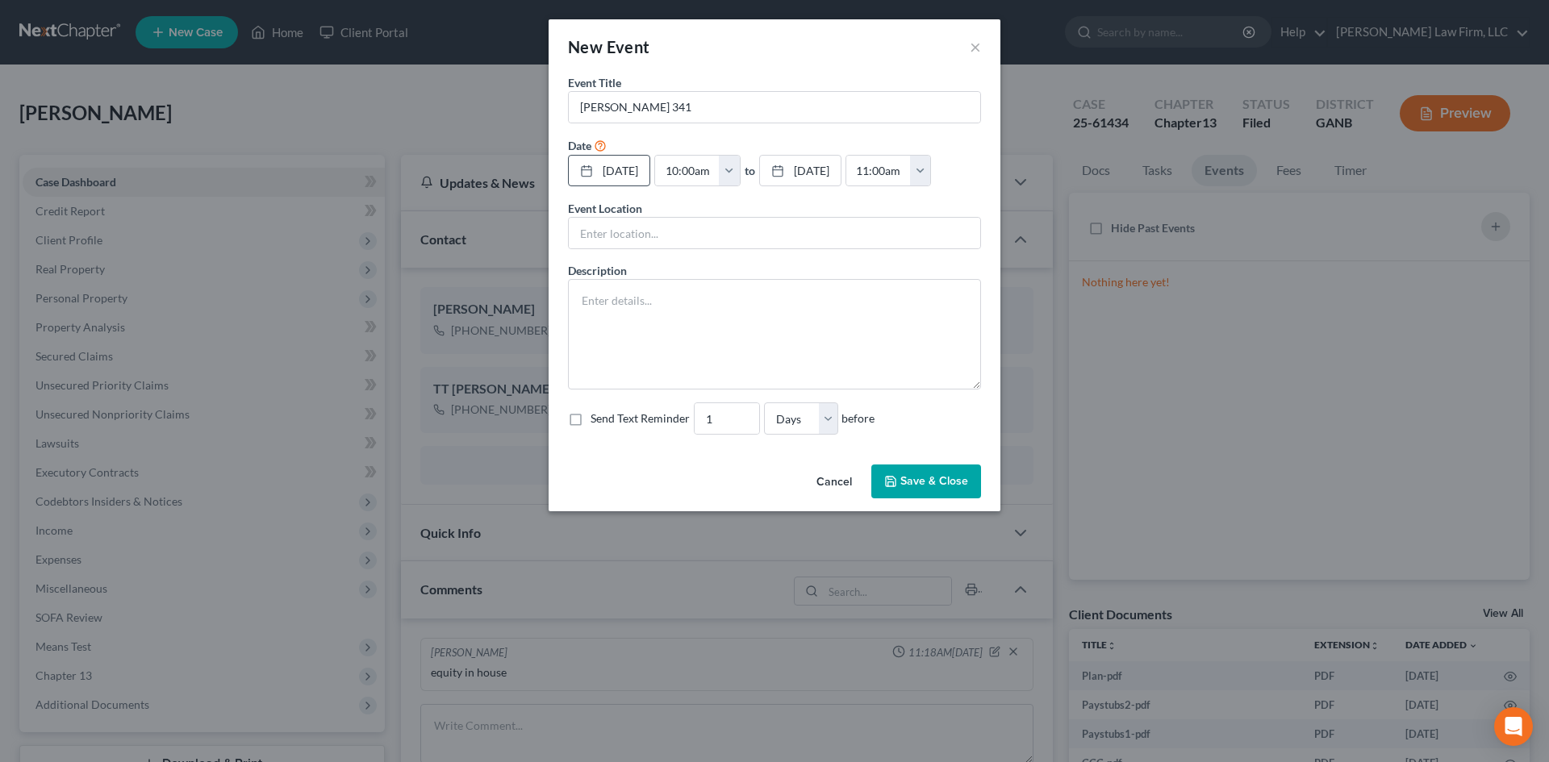
click at [960, 498] on button "Save & Close" at bounding box center [926, 482] width 110 height 34
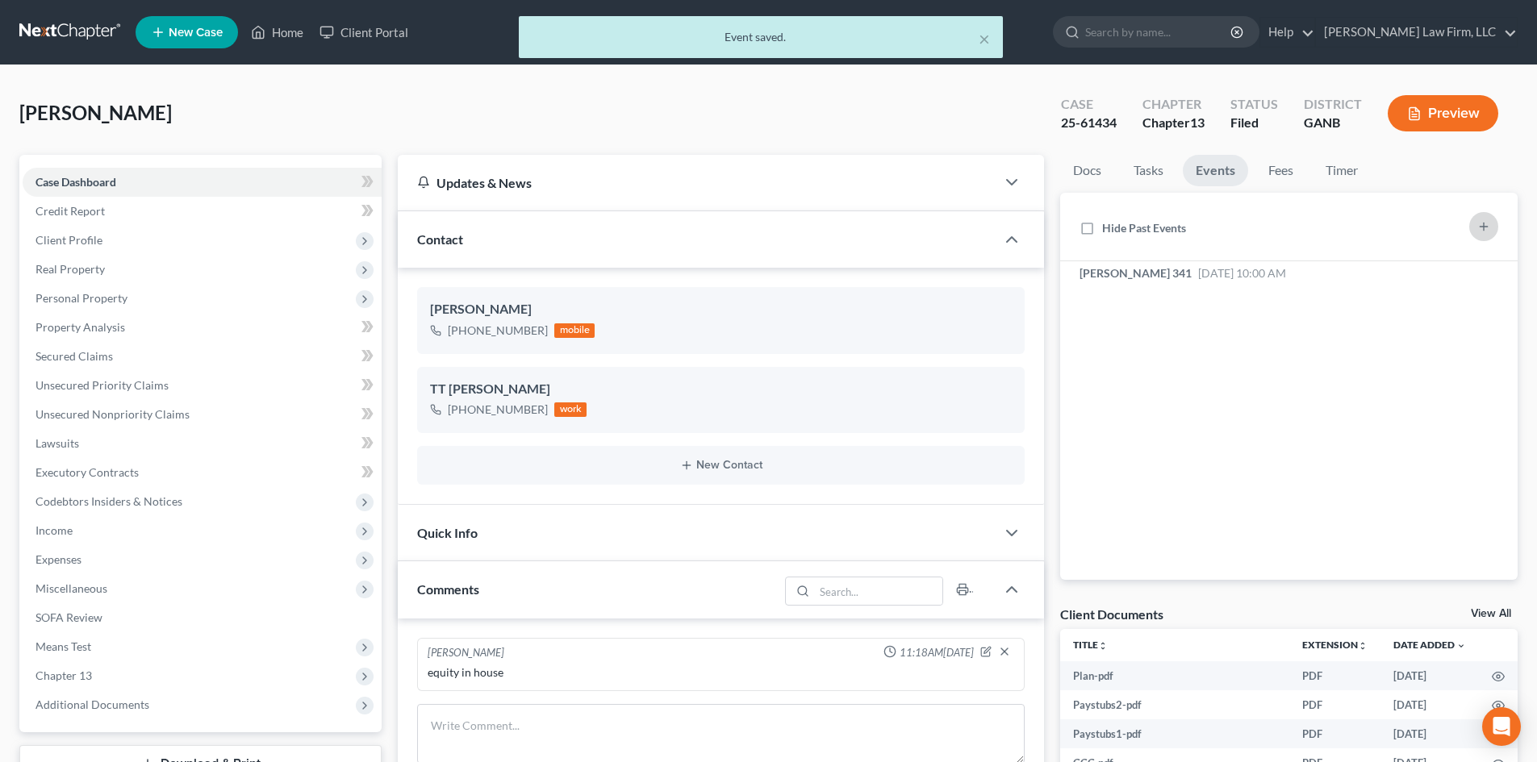
click at [1480, 224] on icon "button" at bounding box center [1483, 226] width 13 height 13
select select "Days"
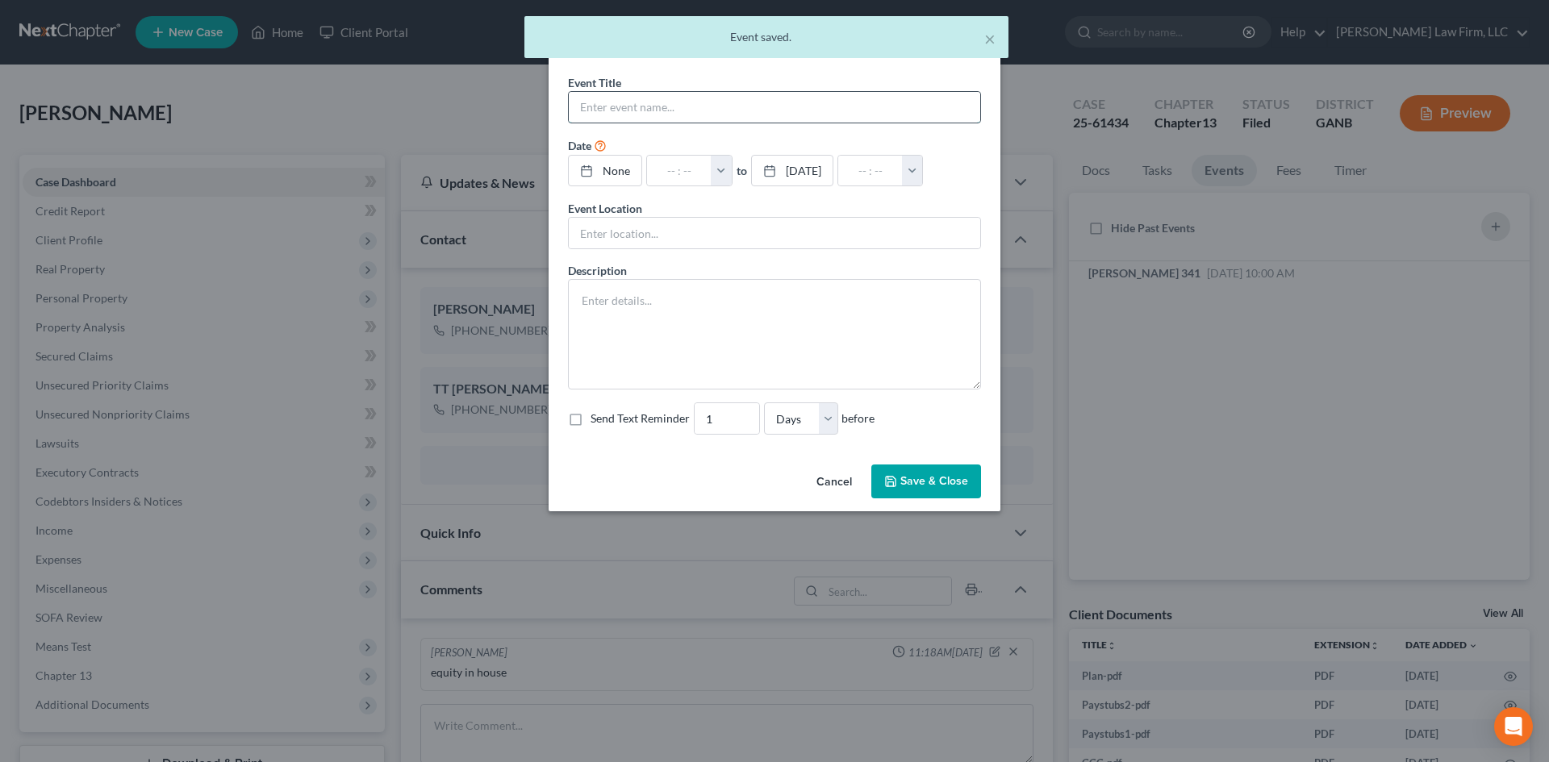
click at [613, 111] on input "text" at bounding box center [774, 107] width 411 height 31
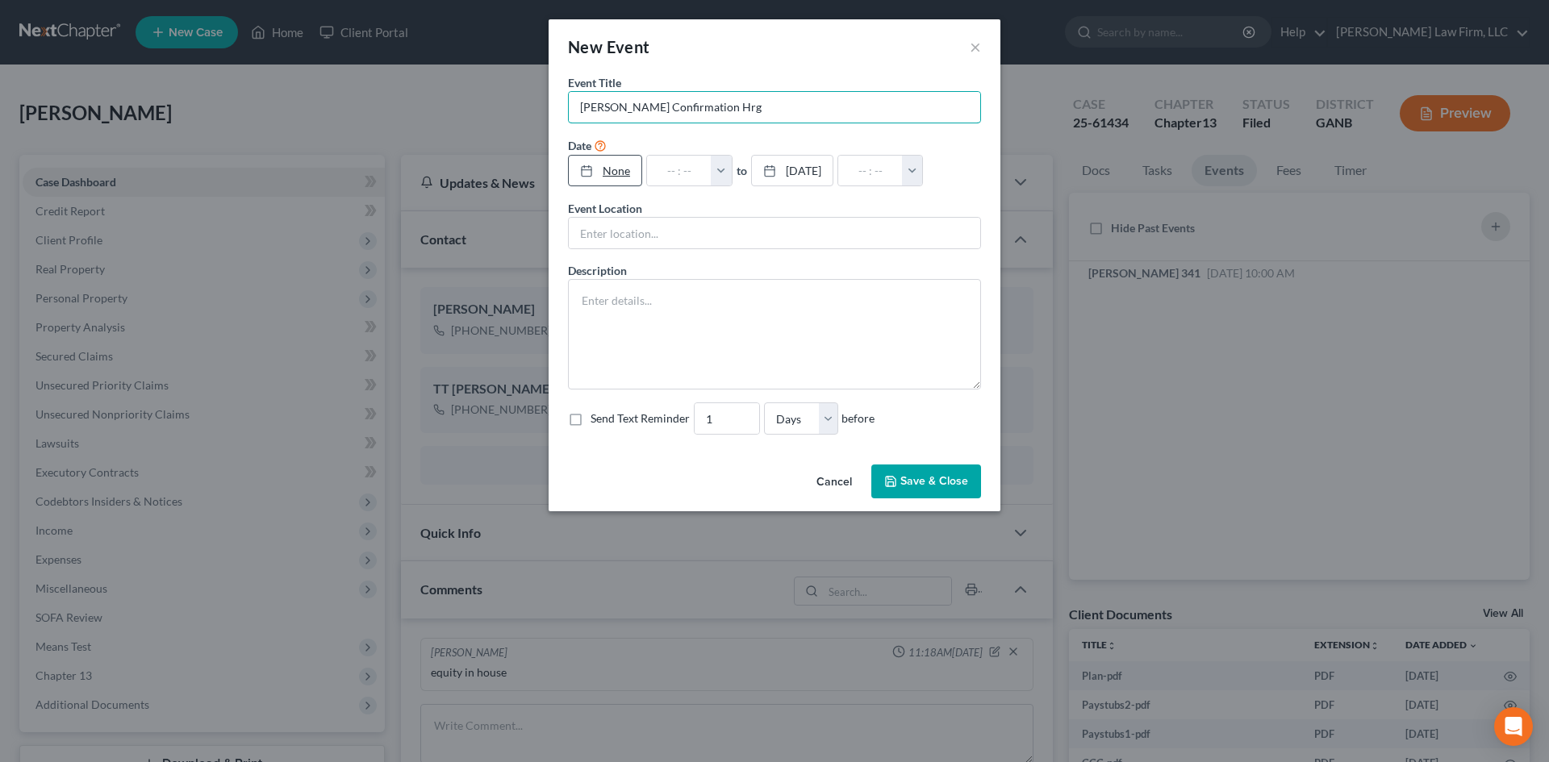
type input "[PERSON_NAME] Confirmation Hrg"
click at [612, 169] on link "None" at bounding box center [605, 171] width 73 height 31
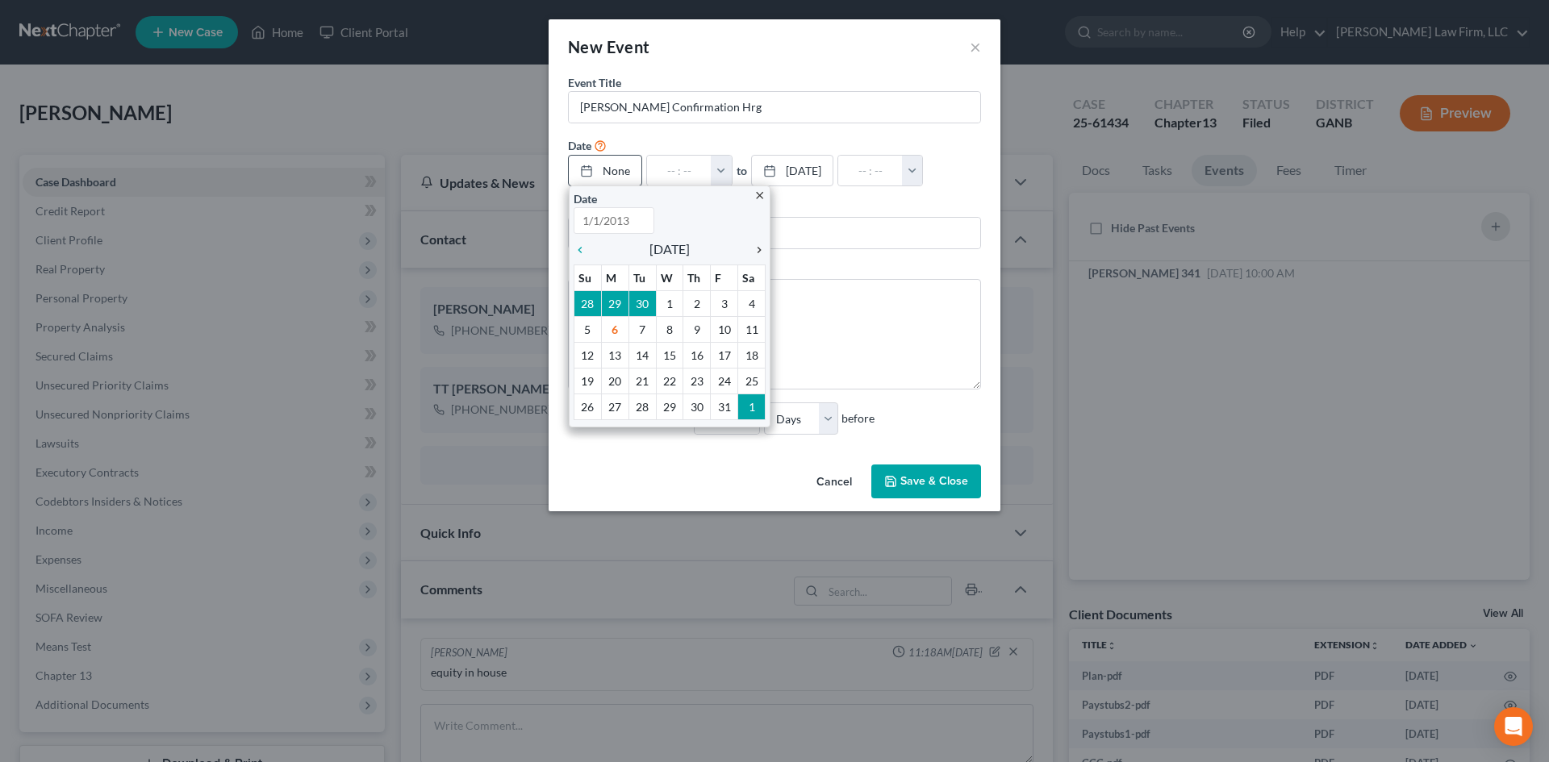
type input "[DATE]"
click at [759, 246] on icon "chevron_right" at bounding box center [754, 250] width 21 height 13
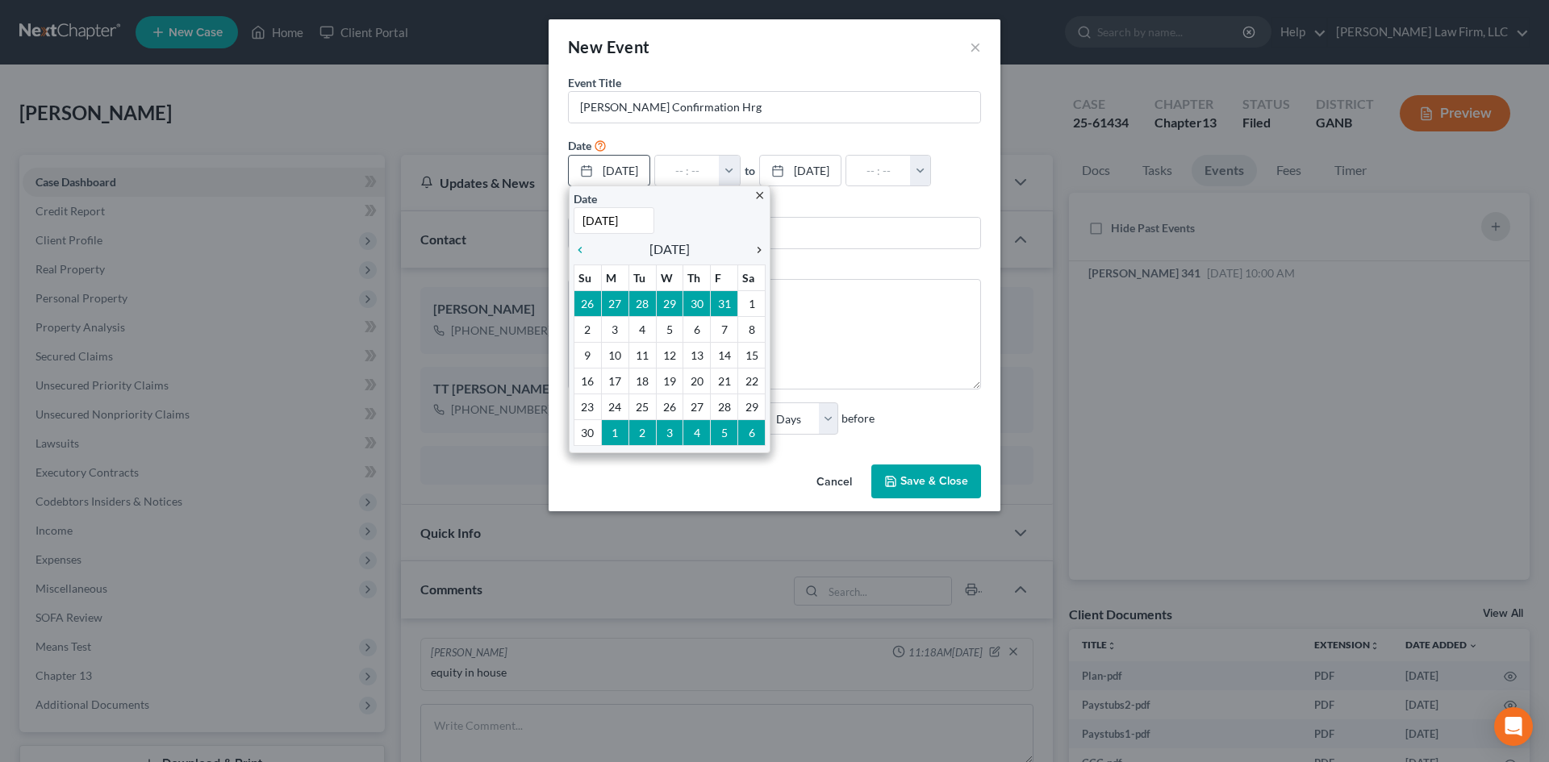
click at [758, 252] on icon "chevron_right" at bounding box center [754, 250] width 21 height 13
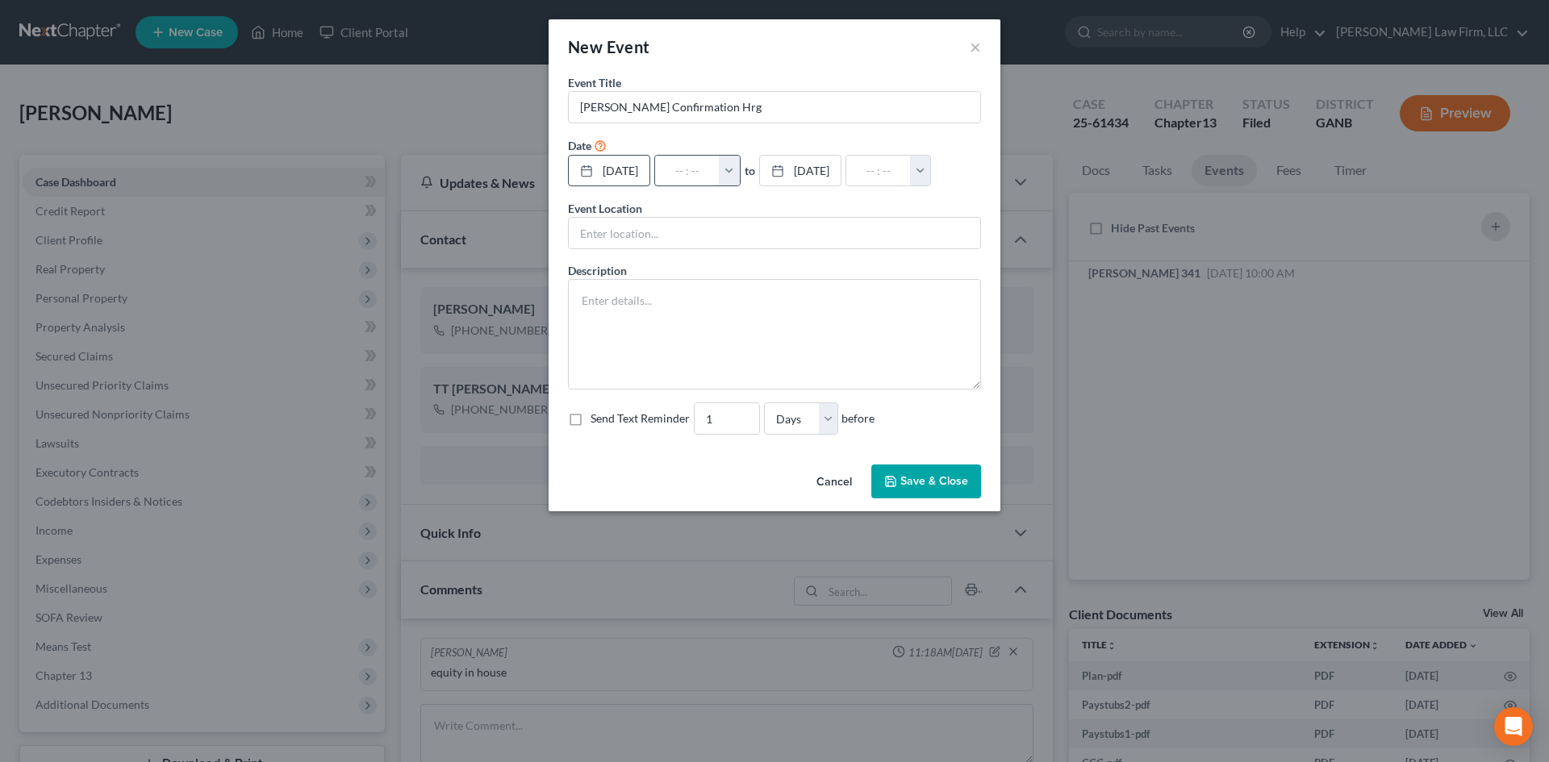
click at [709, 176] on input "text" at bounding box center [687, 171] width 65 height 31
click at [703, 173] on input "text" at bounding box center [687, 171] width 65 height 31
click at [740, 174] on button "button" at bounding box center [729, 171] width 21 height 31
click at [790, 291] on link "9:30am" at bounding box center [764, 290] width 90 height 27
type input "9:30am"
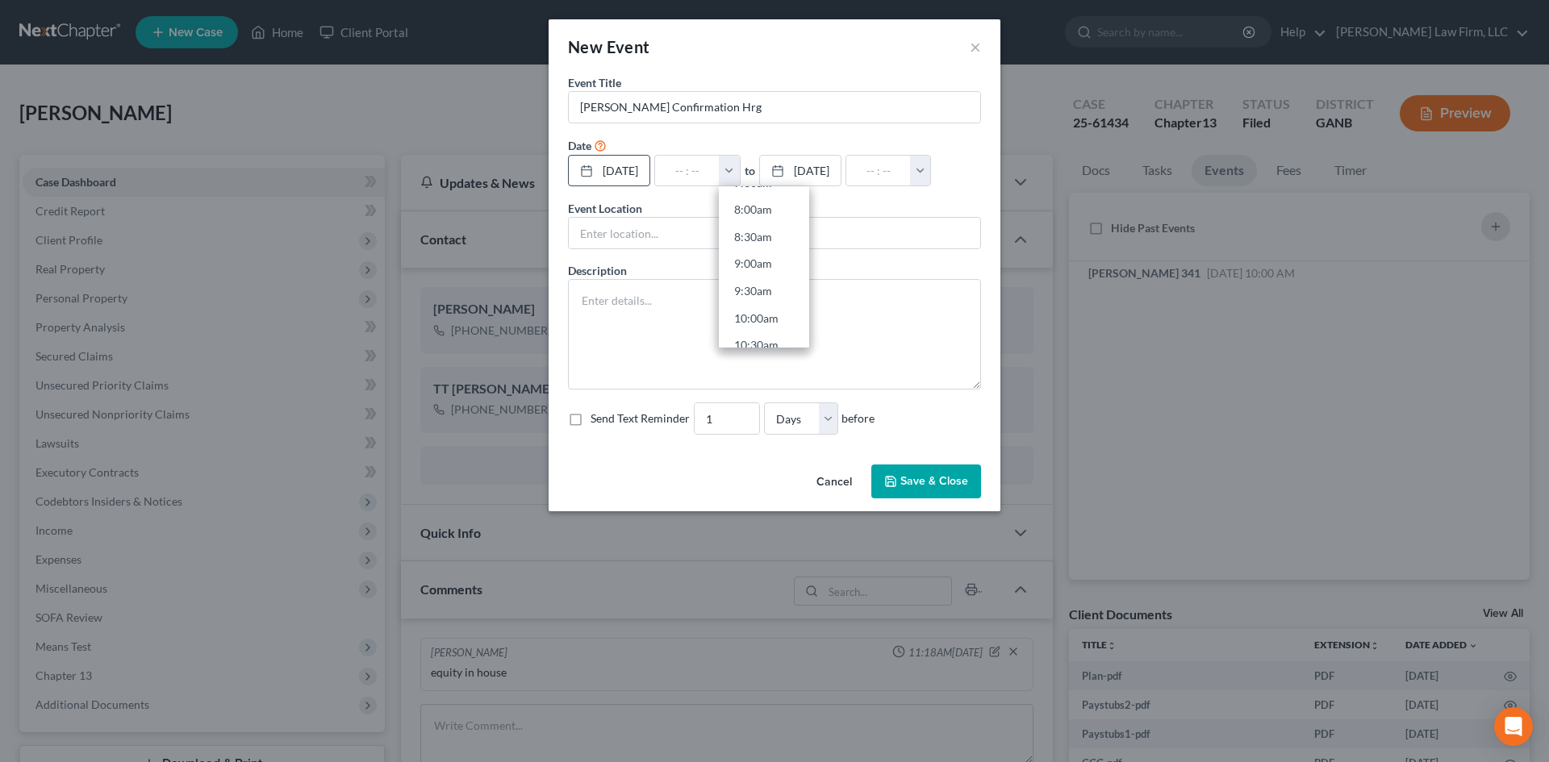
type input "10:30am"
click at [949, 498] on button "Save & Close" at bounding box center [926, 482] width 110 height 34
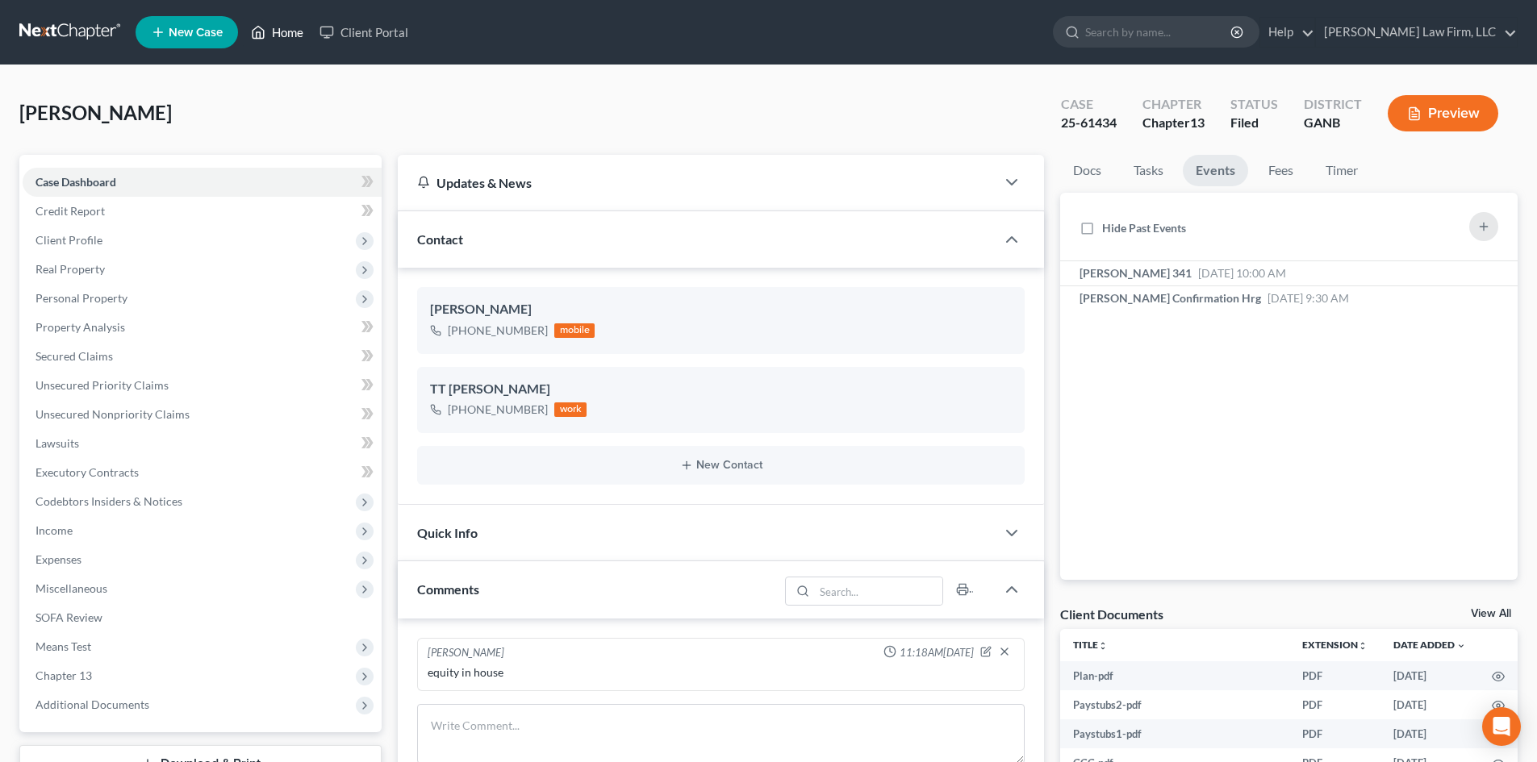
click at [281, 36] on link "Home" at bounding box center [277, 32] width 69 height 29
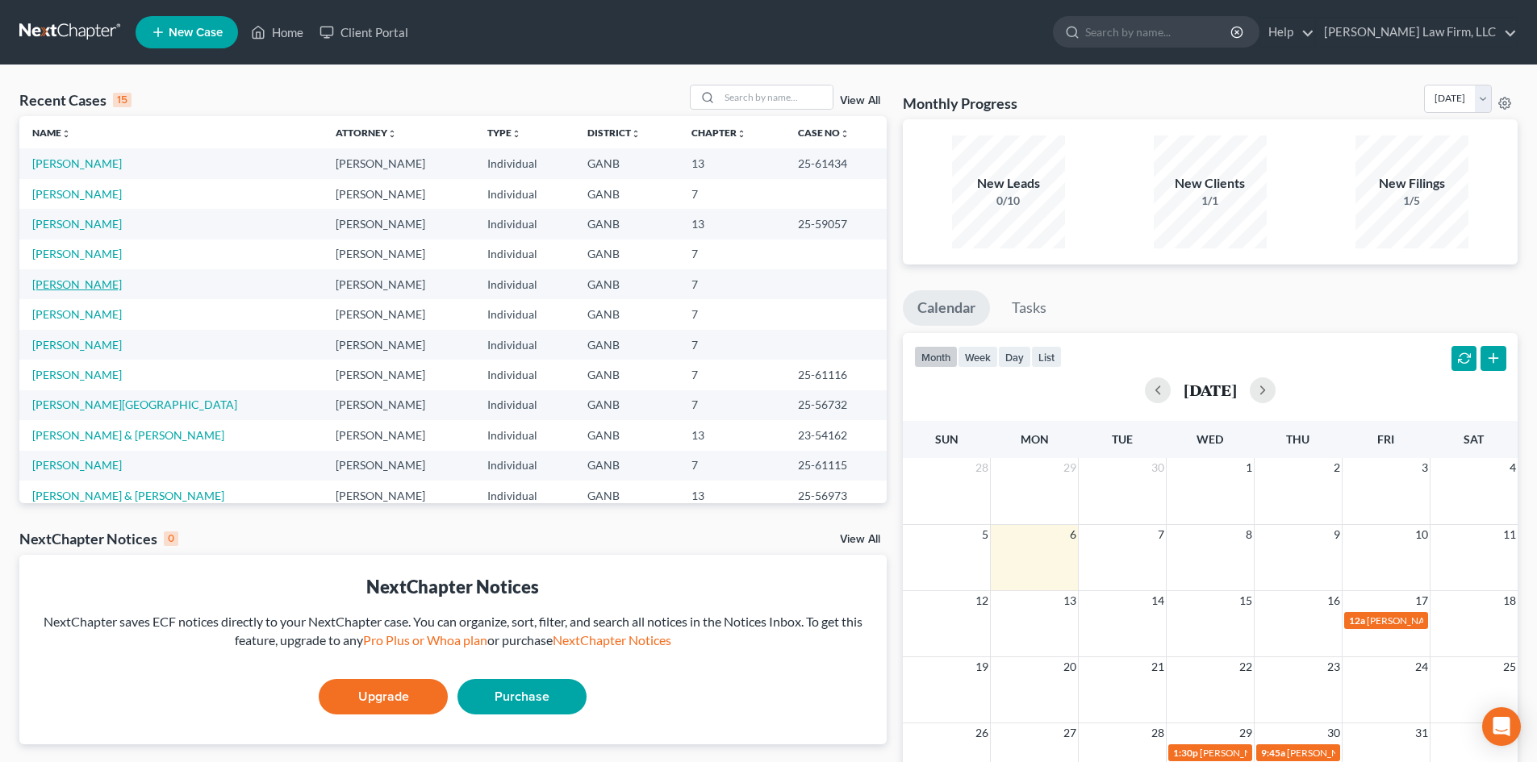
click at [52, 288] on link "[PERSON_NAME]" at bounding box center [77, 284] width 90 height 14
select select "10"
select select "6"
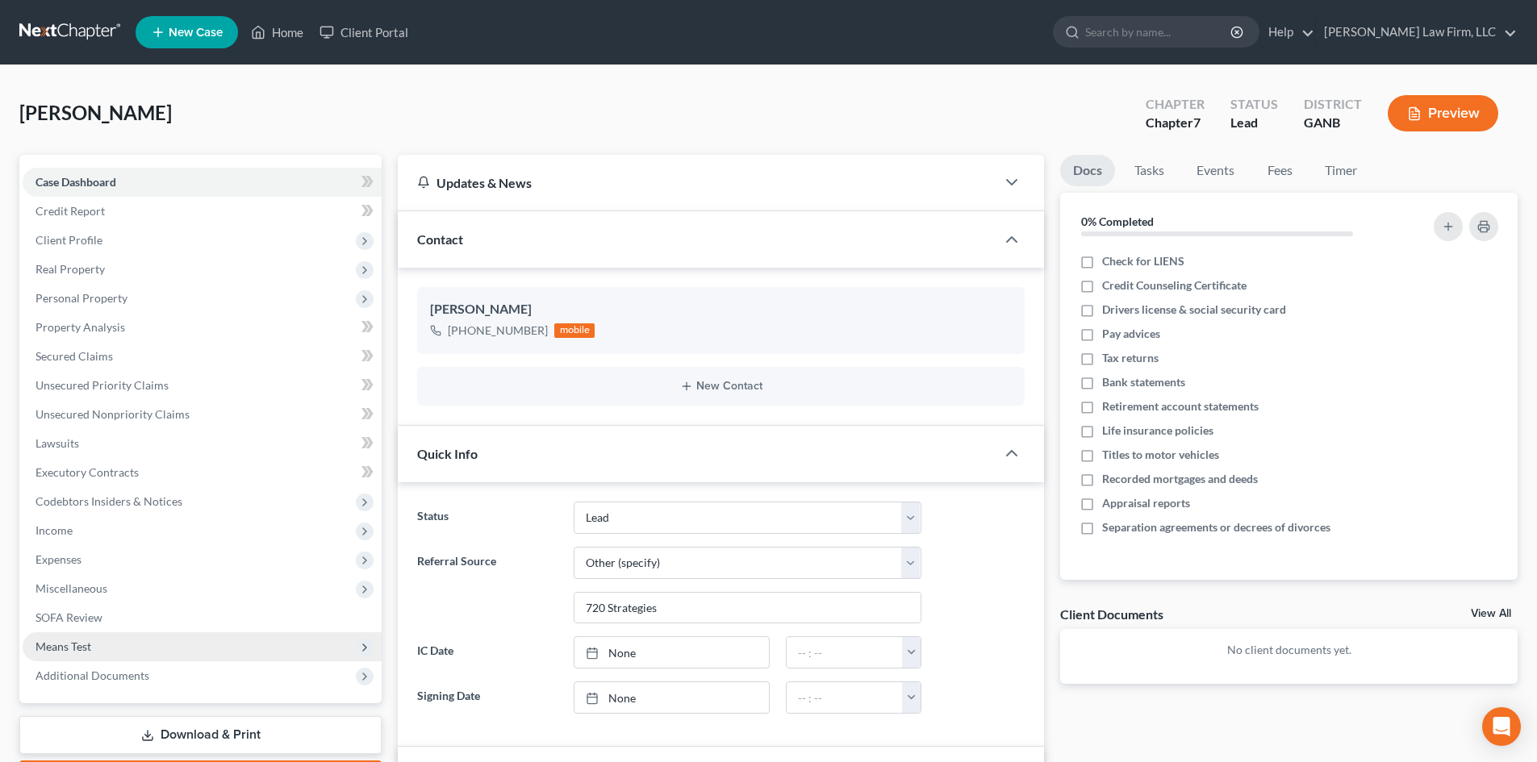
click at [88, 640] on span "Means Test" at bounding box center [63, 647] width 56 height 14
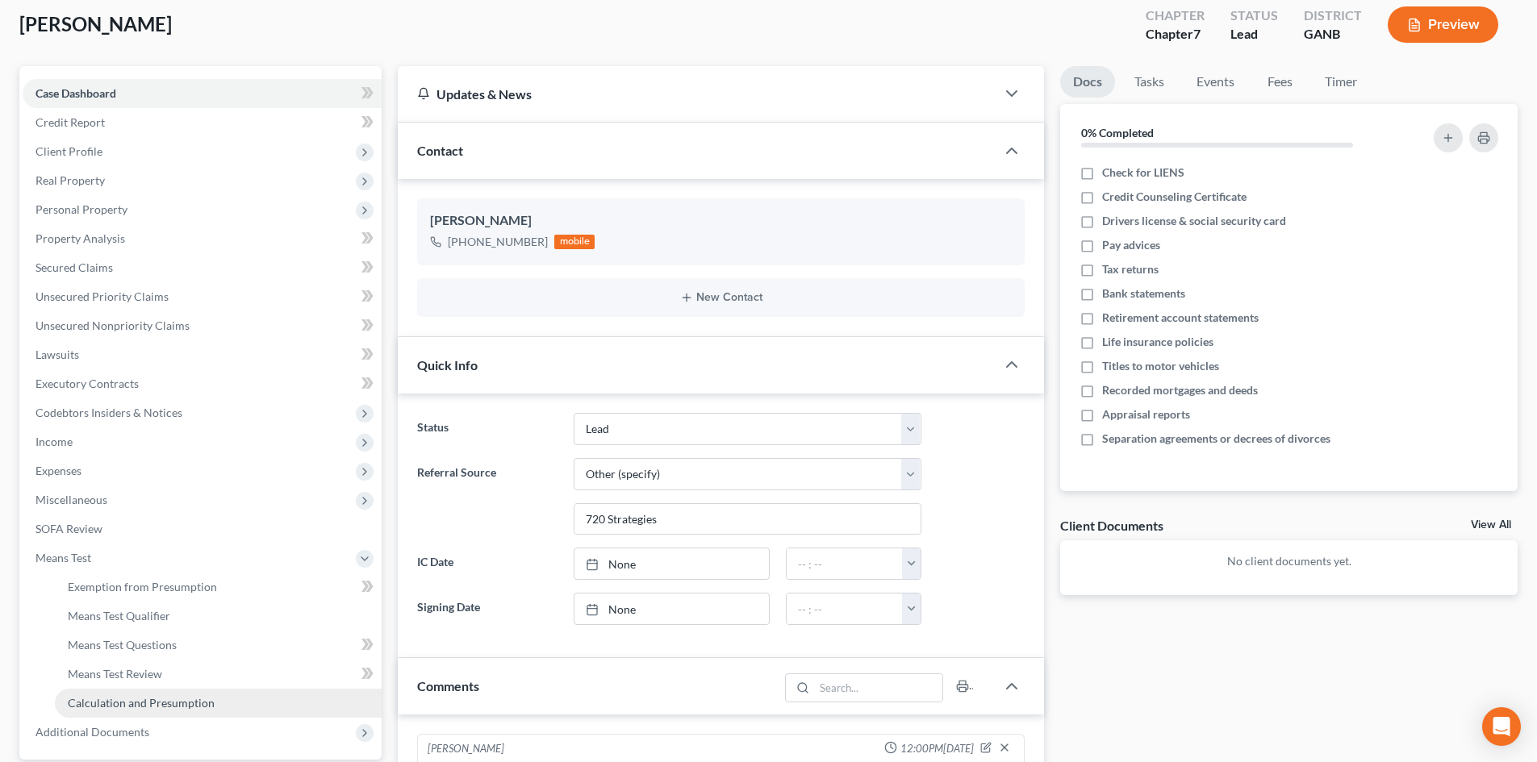
scroll to position [215, 0]
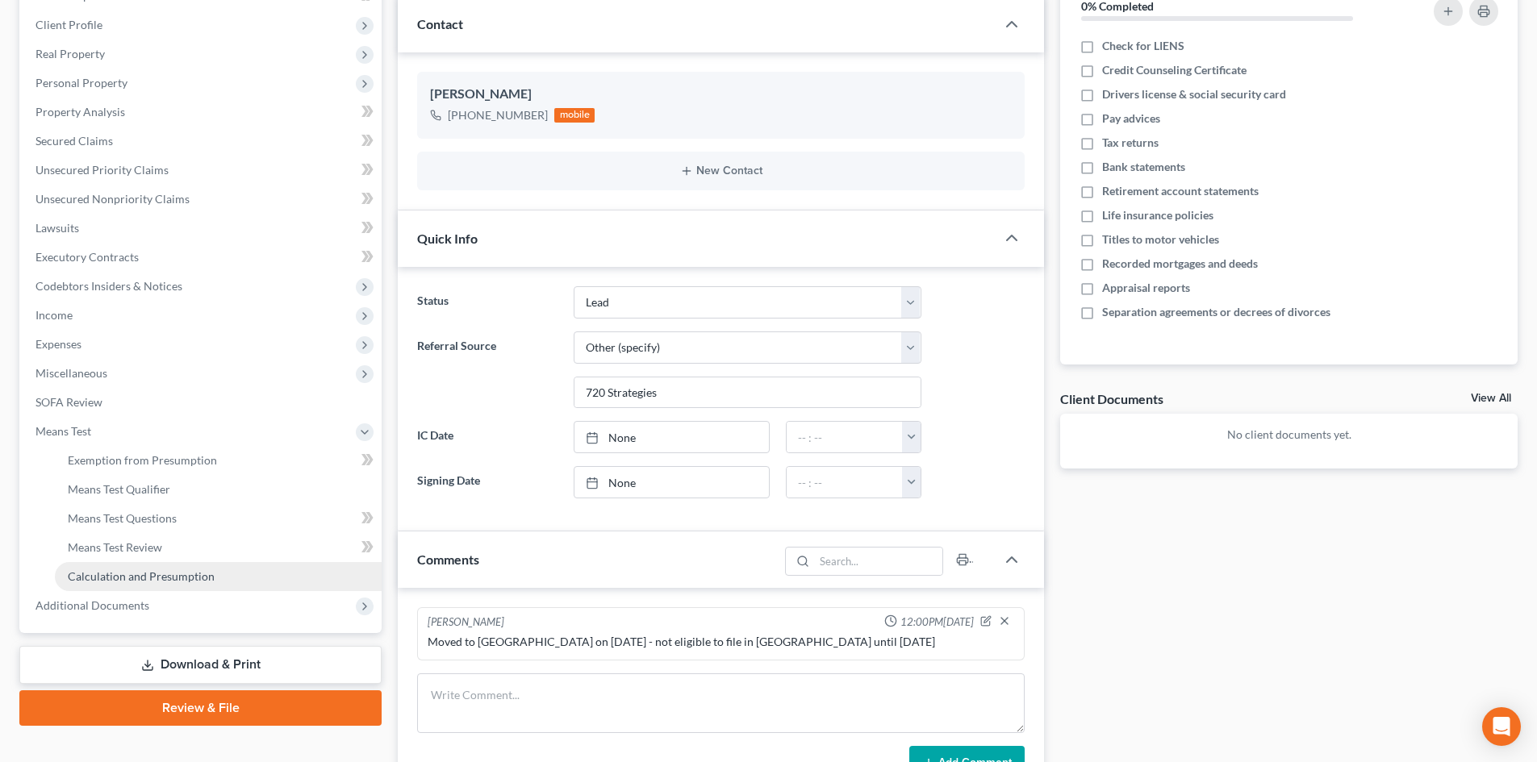
click at [162, 567] on link "Calculation and Presumption" at bounding box center [218, 576] width 327 height 29
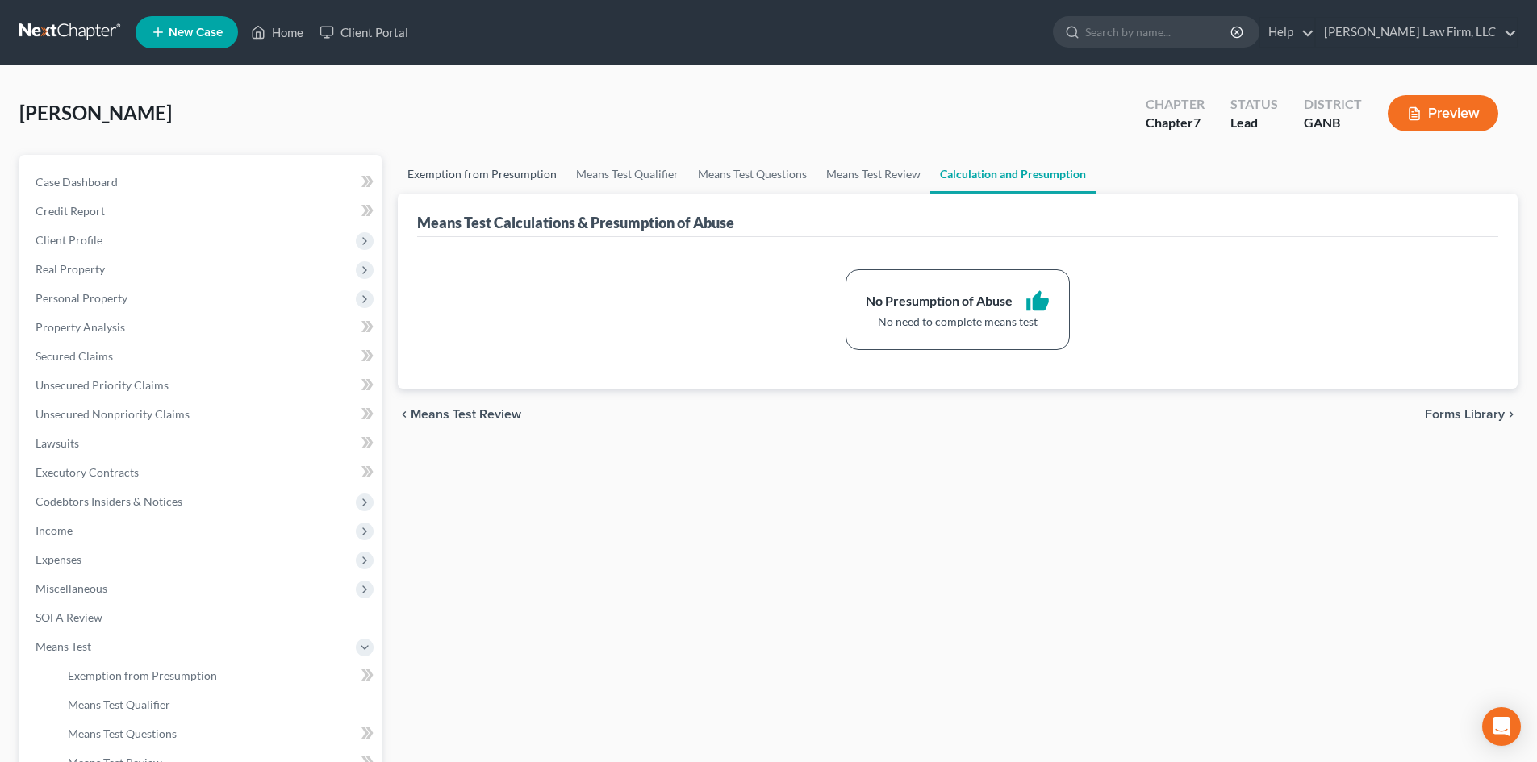
click at [469, 181] on link "Exemption from Presumption" at bounding box center [482, 174] width 169 height 39
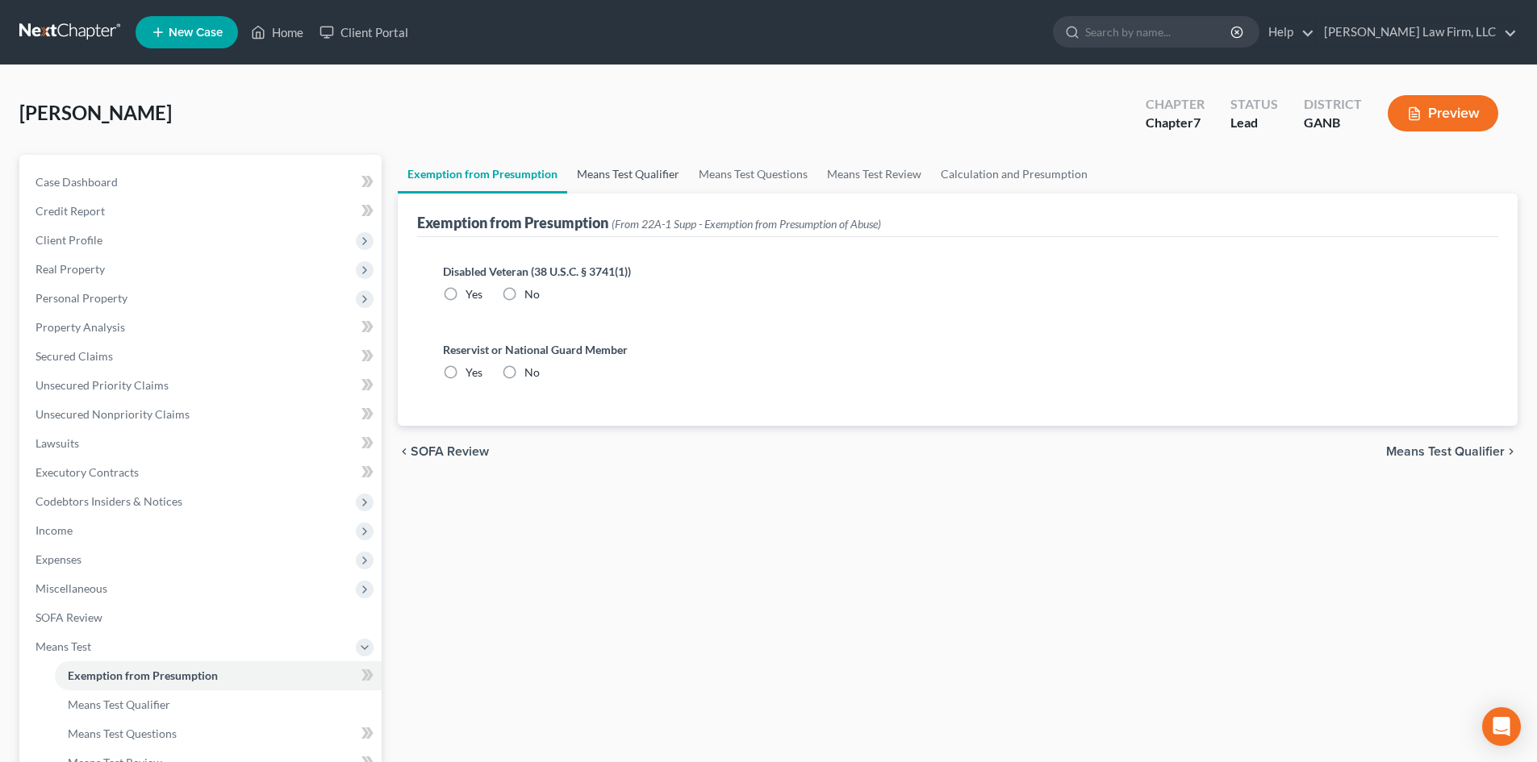
click at [655, 173] on link "Means Test Qualifier" at bounding box center [628, 174] width 122 height 39
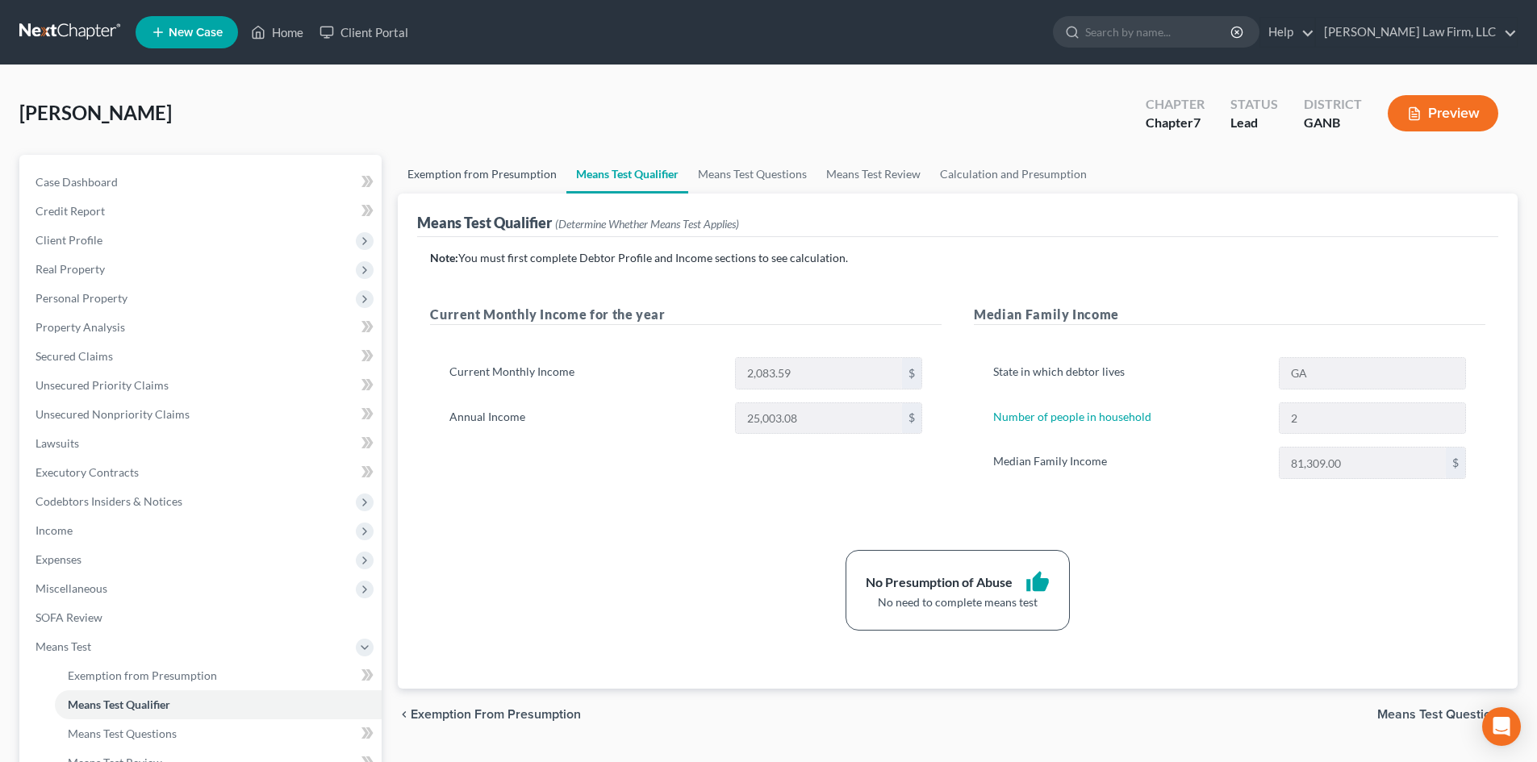
click at [480, 169] on link "Exemption from Presumption" at bounding box center [482, 174] width 169 height 39
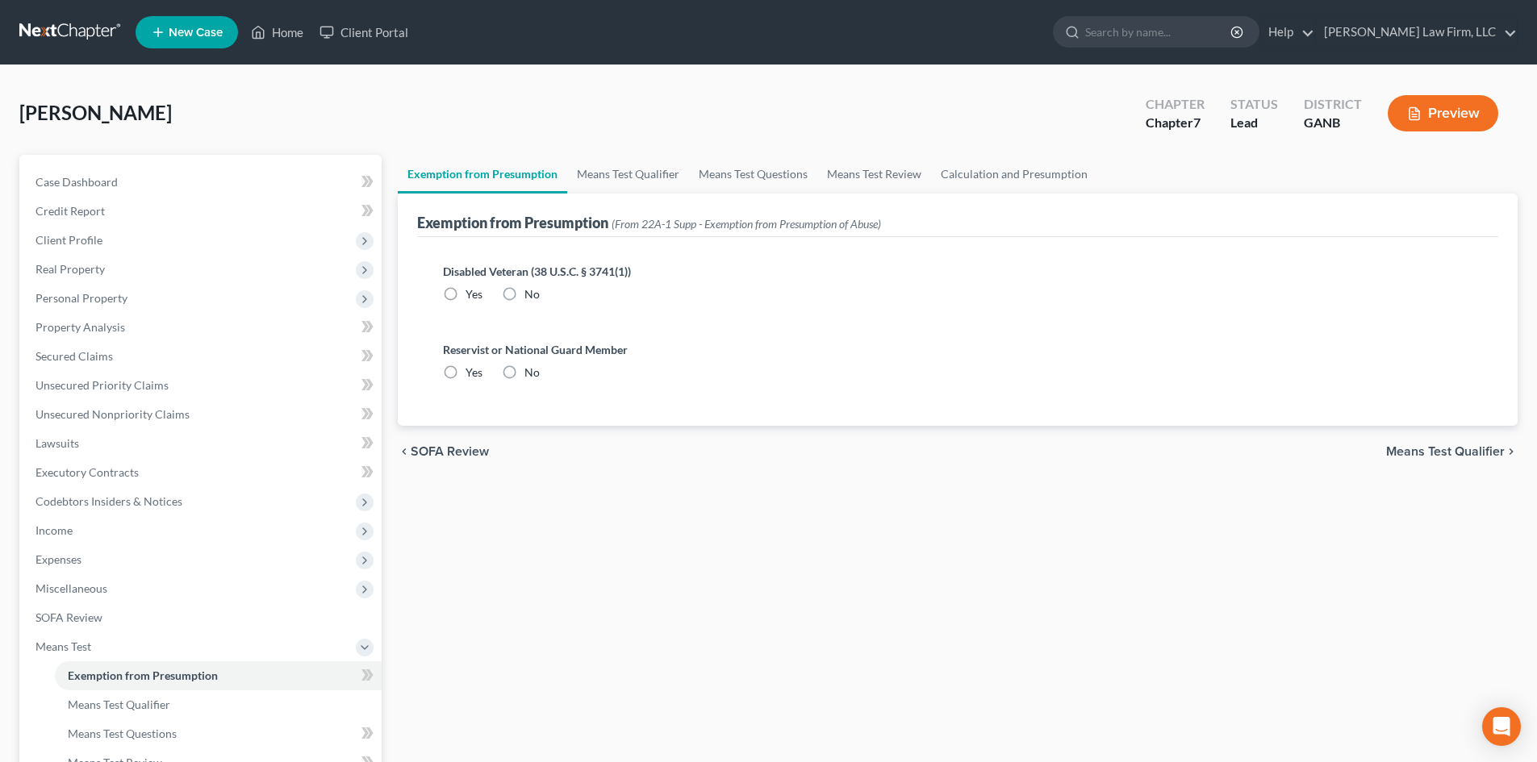
click at [524, 293] on label "No" at bounding box center [531, 294] width 15 height 16
click at [531, 293] on input "No" at bounding box center [536, 291] width 10 height 10
radio input "true"
click at [524, 373] on label "No" at bounding box center [531, 373] width 15 height 16
click at [531, 373] on input "No" at bounding box center [536, 370] width 10 height 10
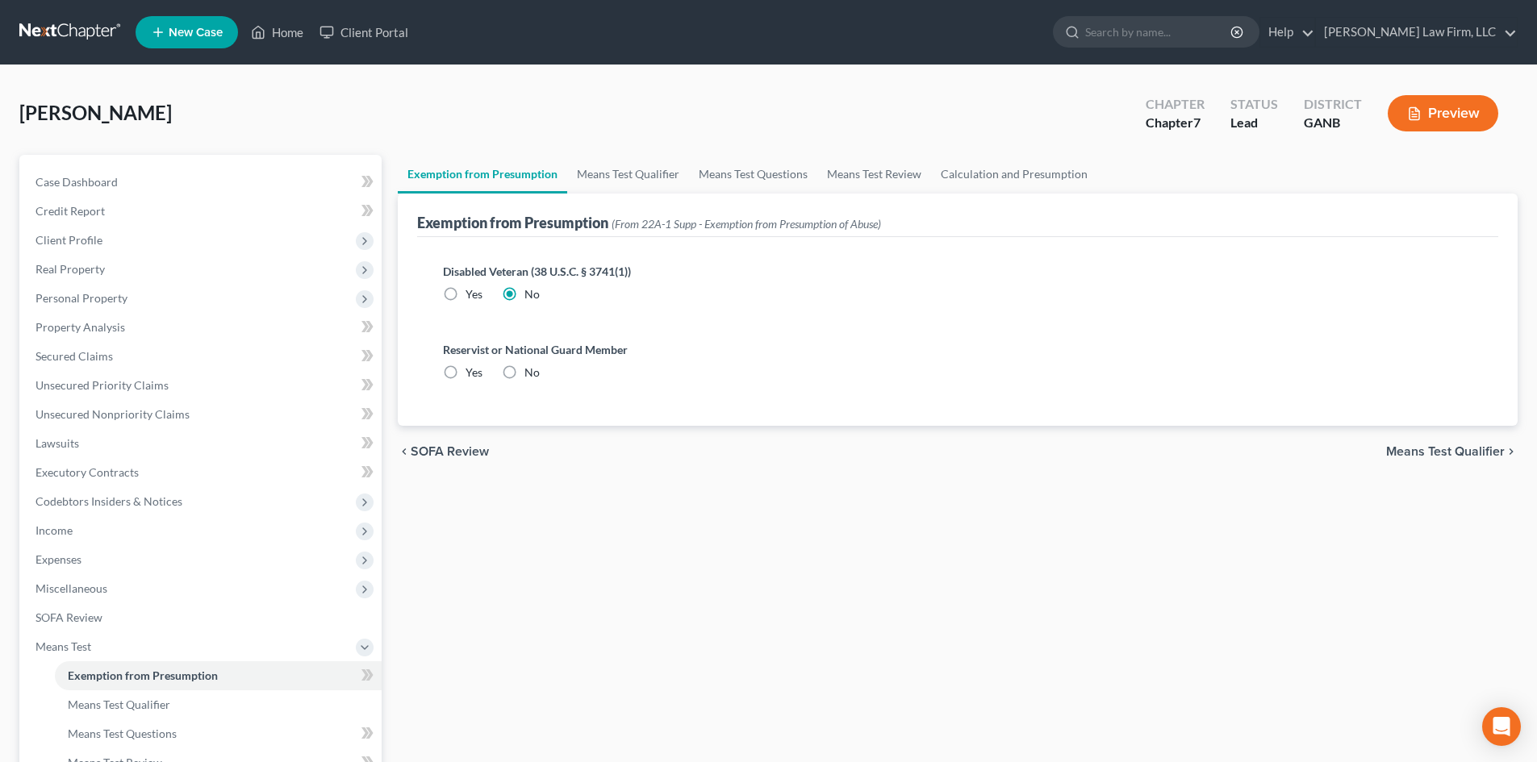
radio input "true"
click at [640, 176] on link "Means Test Qualifier" at bounding box center [628, 174] width 122 height 39
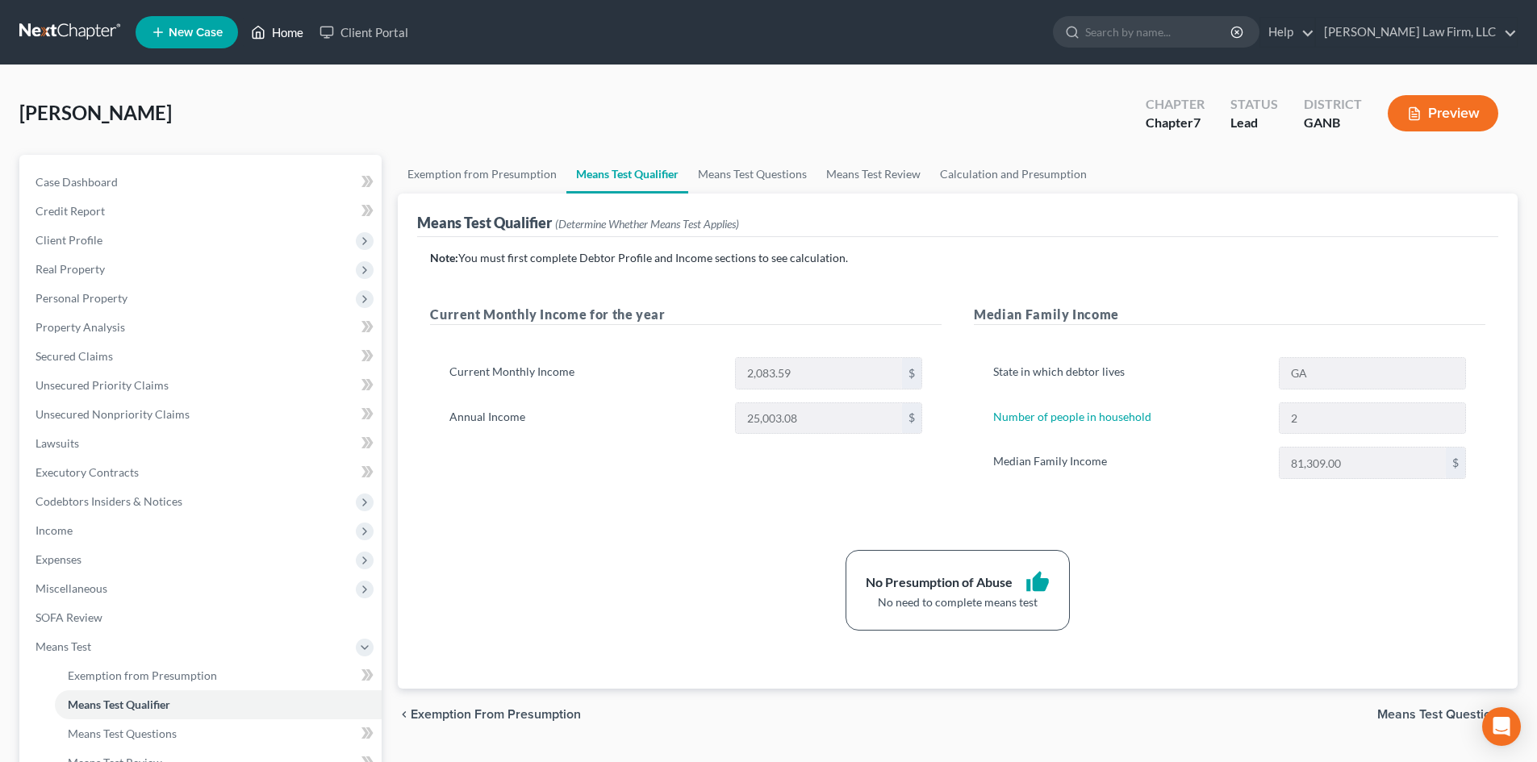
click at [278, 24] on link "Home" at bounding box center [277, 32] width 69 height 29
